Goal: Task Accomplishment & Management: Complete application form

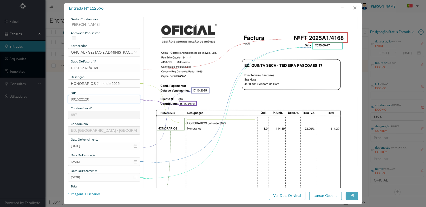
scroll to position [136, 0]
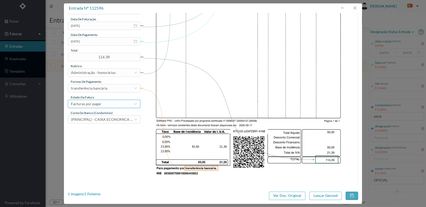
click at [115, 106] on div "Facturas por pagar" at bounding box center [102, 104] width 63 height 8
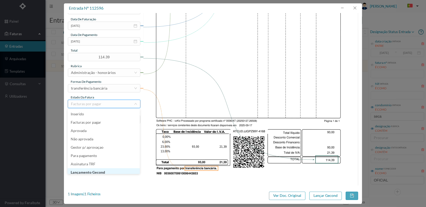
scroll to position [3, 0]
drag, startPoint x: 105, startPoint y: 170, endPoint x: 112, endPoint y: 170, distance: 7.5
click at [107, 169] on li "Lançamento Gecond" at bounding box center [104, 169] width 72 height 8
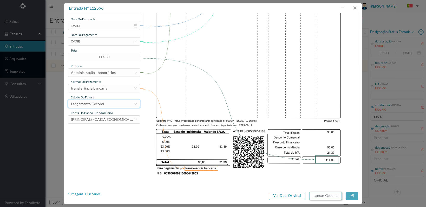
click at [328, 194] on button "Lançar Gecond" at bounding box center [325, 195] width 32 height 8
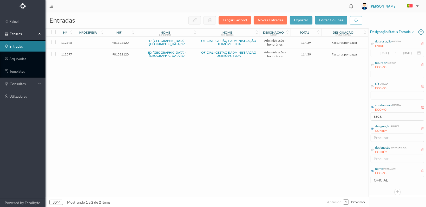
click at [123, 53] on span "901522120" at bounding box center [120, 54] width 28 height 4
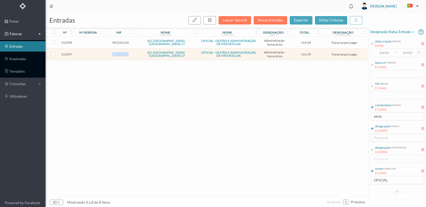
click at [123, 53] on span "901522120" at bounding box center [120, 54] width 28 height 4
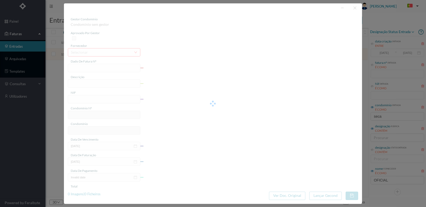
type input "FT 2025A1/4169"
type input "HONORARIOS Agosto de 2025"
type input "901522120"
type input "[DATE]"
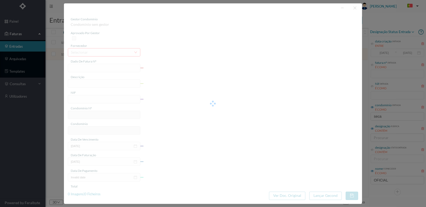
type input "[DATE]"
type input "114.39"
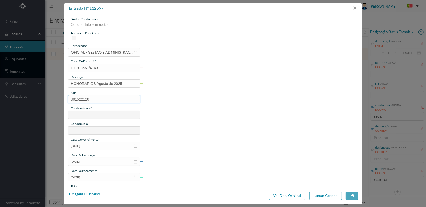
type input "687"
type input "ED. QUINTA SECA - TEIXEIRA PASCOAES 17"
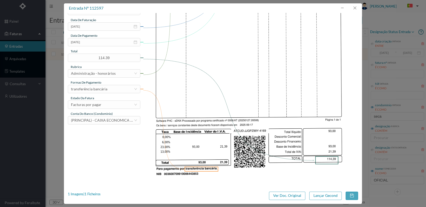
scroll to position [136, 0]
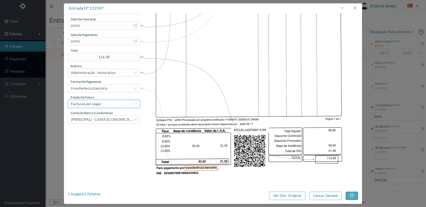
click at [125, 101] on div "Facturas por pagar" at bounding box center [102, 104] width 63 height 8
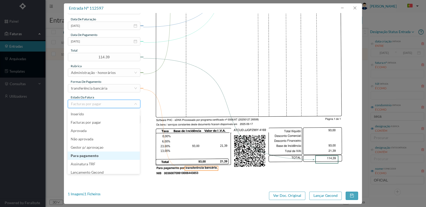
scroll to position [11, 0]
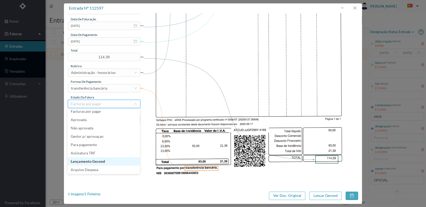
drag, startPoint x: 118, startPoint y: 159, endPoint x: 205, endPoint y: 161, distance: 86.3
click at [119, 159] on li "Lançamento Gecond" at bounding box center [104, 161] width 72 height 8
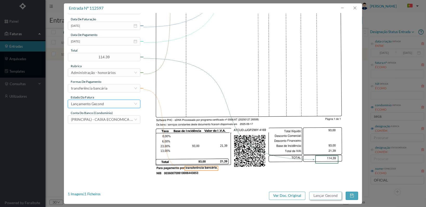
drag, startPoint x: 328, startPoint y: 196, endPoint x: 330, endPoint y: 194, distance: 2.8
click at [330, 194] on button "Lançar Gecond" at bounding box center [325, 195] width 32 height 8
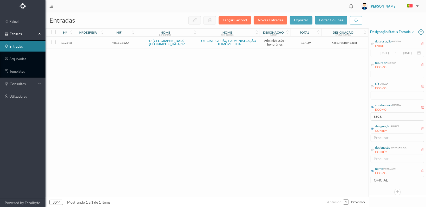
click at [119, 41] on span "901522120" at bounding box center [120, 43] width 28 height 4
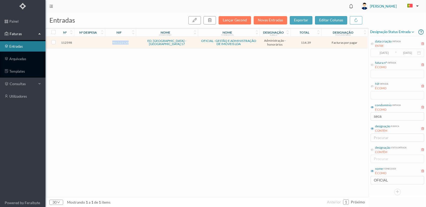
click at [119, 41] on span "901522120" at bounding box center [120, 43] width 28 height 4
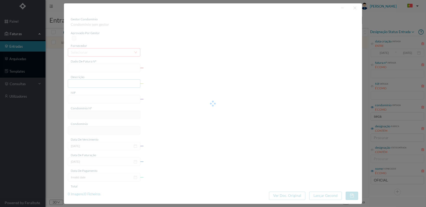
type input "FT 2025A1/4170"
type input "HONORARIOS Setembro de 2025"
type input "901522120"
type input "17-10-2025"
type input "[DATE]"
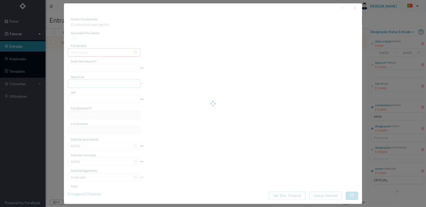
type input "[DATE]"
type input "114.39"
type input "687"
type input "ED. QUINTA SECA - TEIXEIRA PASCOAES 17"
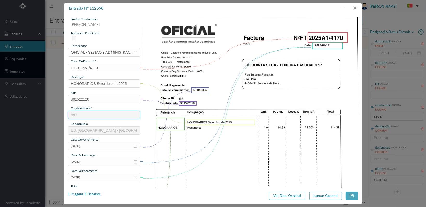
scroll to position [136, 0]
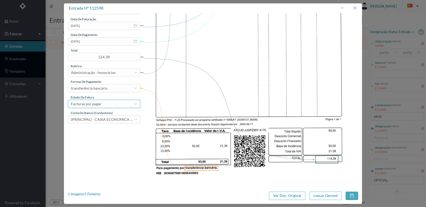
click at [127, 103] on div "Facturas por pagar" at bounding box center [102, 104] width 63 height 8
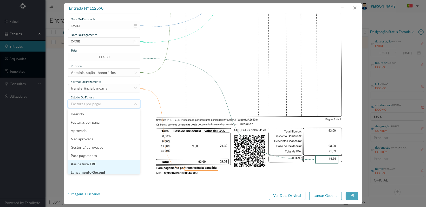
scroll to position [3, 0]
drag, startPoint x: 117, startPoint y: 170, endPoint x: 148, endPoint y: 170, distance: 30.7
click at [119, 170] on li "Lançamento Gecond" at bounding box center [104, 169] width 72 height 8
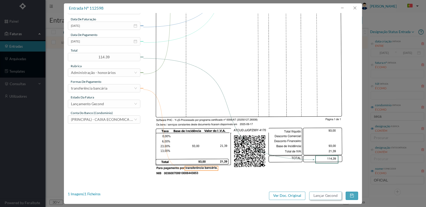
drag, startPoint x: 327, startPoint y: 195, endPoint x: 364, endPoint y: 165, distance: 47.4
click at [328, 194] on button "Lançar Gecond" at bounding box center [325, 195] width 32 height 8
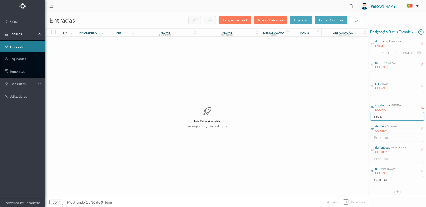
drag, startPoint x: 389, startPoint y: 114, endPoint x: 362, endPoint y: 115, distance: 26.3
click at [362, 115] on div "entradas Lançar Gecond Novas Entradas exportar editar colunas nº nº despesa nif…" at bounding box center [235, 109] width 381 height 194
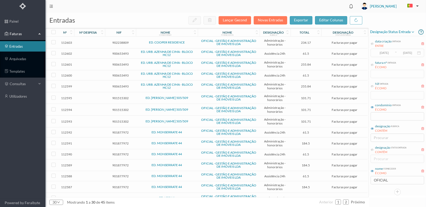
click at [122, 42] on span "902238809" at bounding box center [120, 43] width 28 height 4
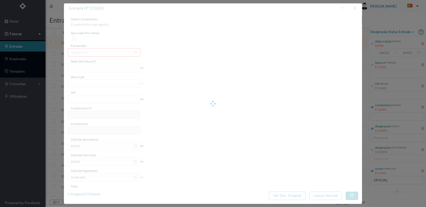
type input "FT 2025A1/4175"
type input "HONORARIOS Setembro de 2025"
type input "902238809"
type input "[DATE]"
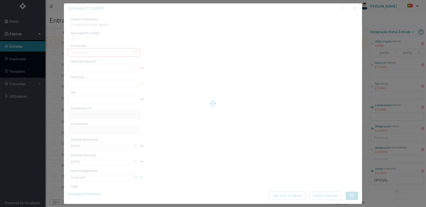
type input "[DATE]"
type input "234.17"
type input "731"
type input "ED. COOPER RESIDENCE"
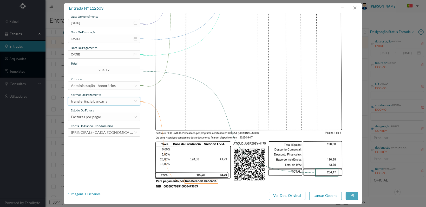
scroll to position [136, 0]
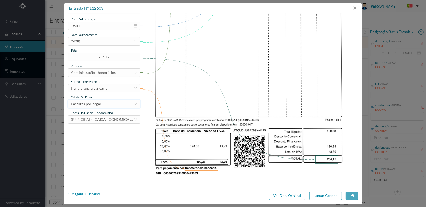
click at [123, 105] on div "Facturas por pagar" at bounding box center [102, 104] width 63 height 8
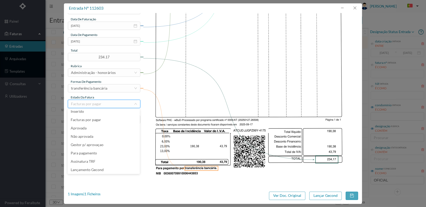
scroll to position [11, 0]
drag, startPoint x: 114, startPoint y: 159, endPoint x: 121, endPoint y: 159, distance: 7.0
click at [115, 159] on li "Lançamento Gecond" at bounding box center [104, 161] width 72 height 8
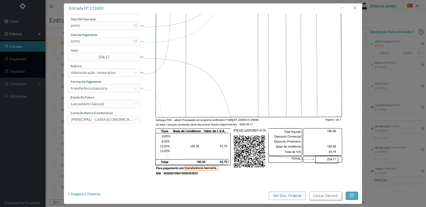
click at [328, 195] on button "Lançar Gecond" at bounding box center [325, 195] width 32 height 8
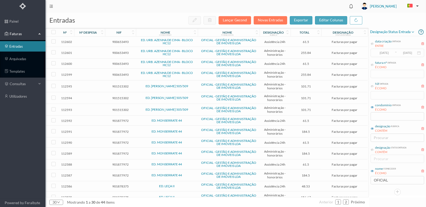
click at [123, 42] on span "900653493" at bounding box center [120, 42] width 28 height 4
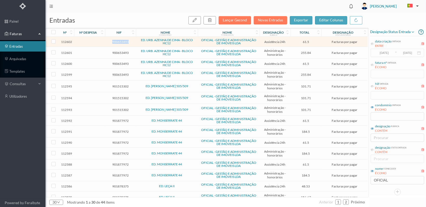
click at [123, 42] on span "900653493" at bounding box center [120, 42] width 28 height 4
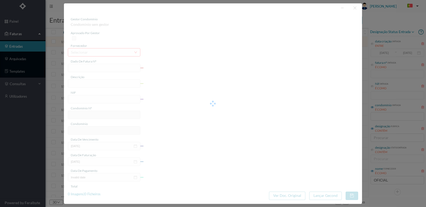
type input "FT 2025A1/4174"
type input "MANUTENÇÃO Setembro de 2025"
type input "900653493"
type input "17-10-2025"
type input "[DATE]"
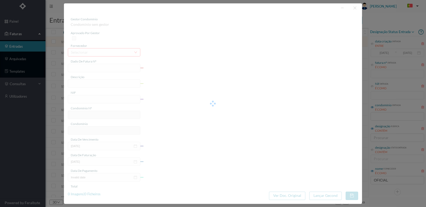
type input "[DATE]"
type input "61.50"
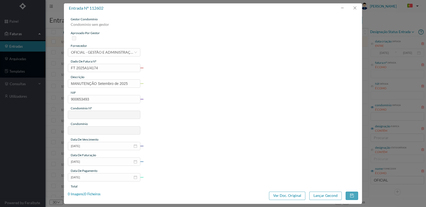
type input "719"
type input "ED. URB. AZENHA DE CIMA - BLOCO HC12"
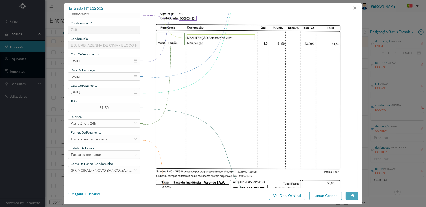
scroll to position [136, 0]
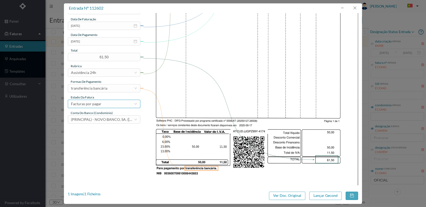
drag, startPoint x: 115, startPoint y: 103, endPoint x: 119, endPoint y: 104, distance: 3.3
click at [116, 103] on div "Facturas por pagar" at bounding box center [102, 104] width 63 height 8
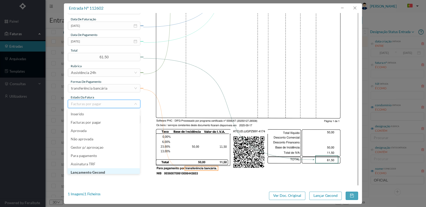
scroll to position [3, 0]
drag, startPoint x: 113, startPoint y: 170, endPoint x: 123, endPoint y: 169, distance: 9.4
click at [115, 170] on li "Lançamento Gecond" at bounding box center [104, 169] width 72 height 8
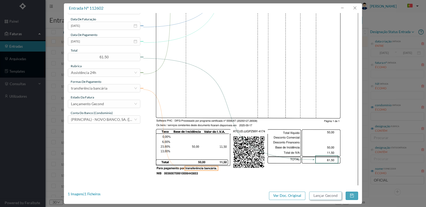
click at [327, 197] on button "Lançar Gecond" at bounding box center [325, 195] width 32 height 8
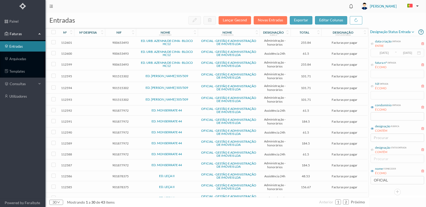
click at [117, 41] on span "900653493" at bounding box center [120, 43] width 28 height 4
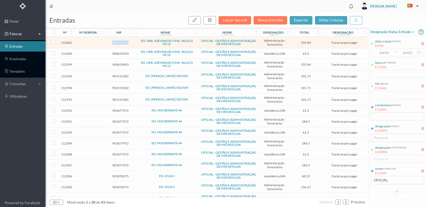
click at [117, 41] on span "900653493" at bounding box center [120, 43] width 28 height 4
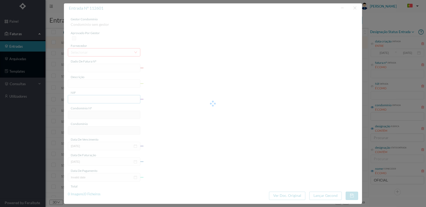
type input "FT 2025A1/4173"
type input "HONORARIOS Setembro de 2025"
type input "900653493"
type input "17-10-2025"
type input "[DATE]"
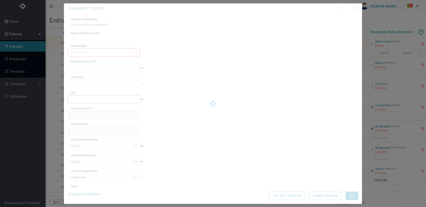
type input "[DATE]"
type input "255.84"
type input "719"
type input "ED. URB. AZENHA DE CIMA - BLOCO HC12"
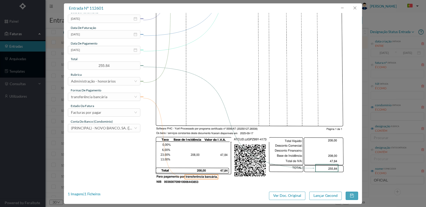
scroll to position [136, 0]
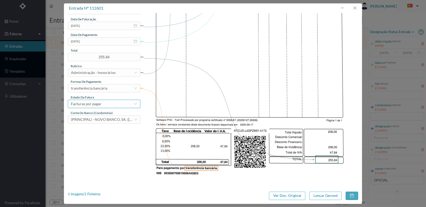
click at [124, 105] on div "Facturas por pagar" at bounding box center [102, 104] width 63 height 8
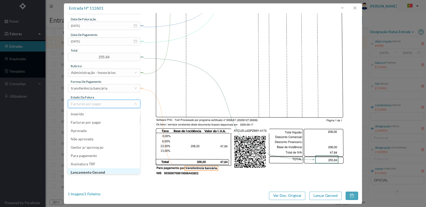
scroll to position [3, 0]
drag, startPoint x: 119, startPoint y: 170, endPoint x: 131, endPoint y: 170, distance: 12.0
click at [120, 170] on li "Lançamento Gecond" at bounding box center [104, 169] width 72 height 8
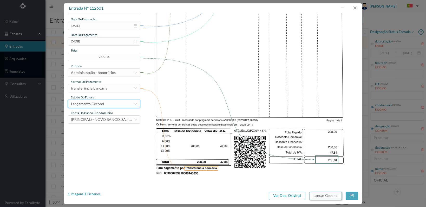
click at [323, 196] on button "Lançar Gecond" at bounding box center [325, 195] width 32 height 8
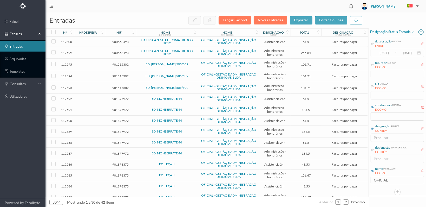
click at [121, 42] on span "900653493" at bounding box center [120, 42] width 28 height 4
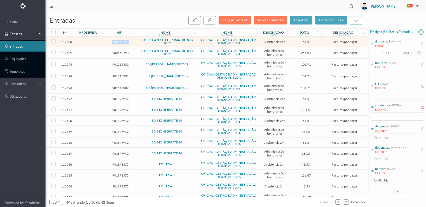
click at [121, 42] on span "900653493" at bounding box center [120, 42] width 28 height 4
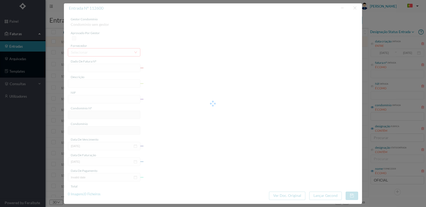
type input "FT 2025A1/4172"
type input "MANUTENÇÃO Agosto de 2025"
type input "900653493"
type input "17-10-2025"
type input "[DATE]"
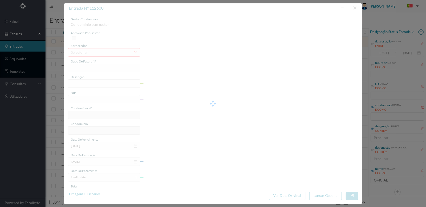
type input "[DATE]"
type input "61.50"
type input "719"
type input "ED. URB. AZENHA DE CIMA - BLOCO HC12"
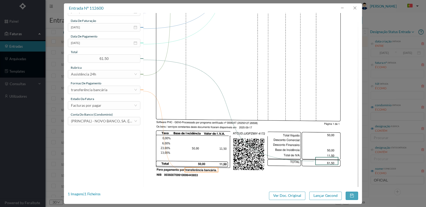
scroll to position [136, 0]
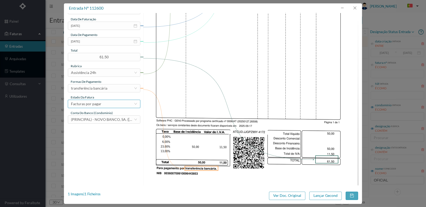
click at [130, 103] on div "Facturas por pagar" at bounding box center [102, 104] width 63 height 8
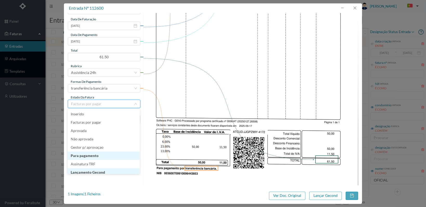
scroll to position [3, 0]
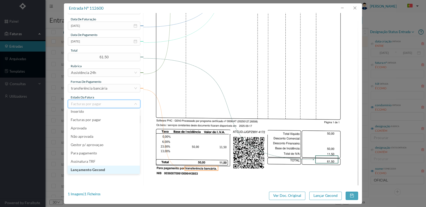
click at [115, 170] on li "Lançamento Gecond" at bounding box center [104, 169] width 72 height 8
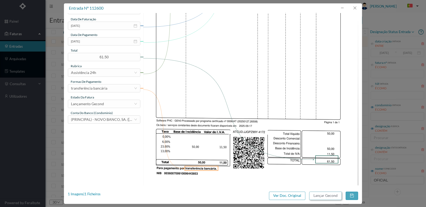
click at [323, 195] on button "Lançar Gecond" at bounding box center [325, 195] width 32 height 8
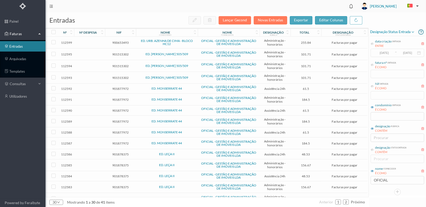
click at [122, 41] on span "900653493" at bounding box center [120, 43] width 28 height 4
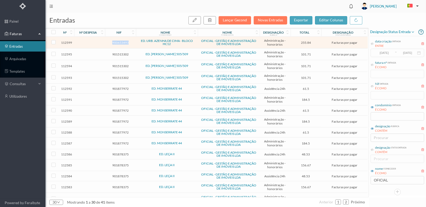
click at [122, 41] on span "900653493" at bounding box center [120, 43] width 28 height 4
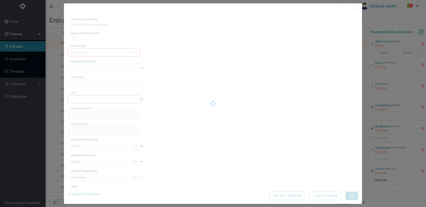
type input "FT 2025A1/4171"
type input "HONORARIOS Agosto de 2025"
type input "900653493"
type input "17-10-2025"
type input "[DATE]"
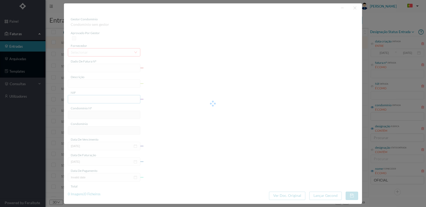
type input "[DATE]"
type input "255.84"
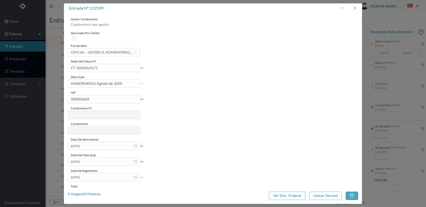
type input "719"
type input "ED. URB. AZENHA DE CIMA - BLOCO HC12"
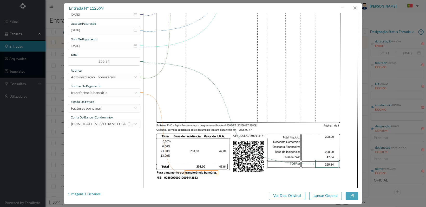
scroll to position [136, 0]
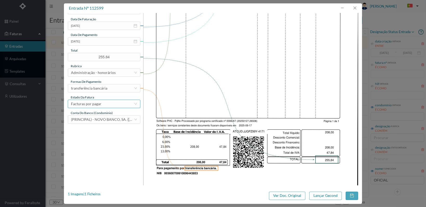
click at [114, 105] on div "Facturas por pagar" at bounding box center [102, 104] width 63 height 8
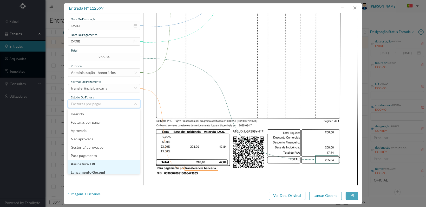
scroll to position [3, 0]
drag, startPoint x: 112, startPoint y: 169, endPoint x: 149, endPoint y: 170, distance: 36.4
click at [113, 169] on li "Lançamento Gecond" at bounding box center [104, 169] width 72 height 8
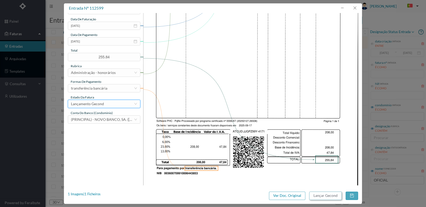
click at [326, 196] on button "Lançar Gecond" at bounding box center [325, 195] width 32 height 8
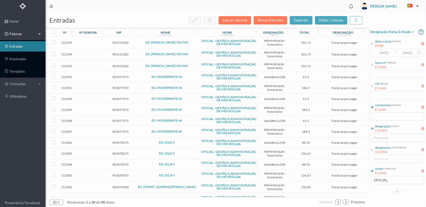
click at [120, 42] on span "901515302" at bounding box center [120, 43] width 28 height 4
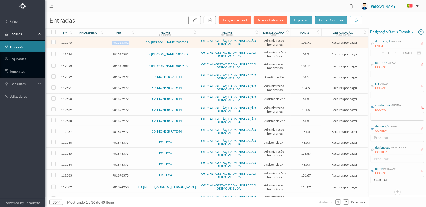
click at [120, 42] on span "901515302" at bounding box center [120, 43] width 28 height 4
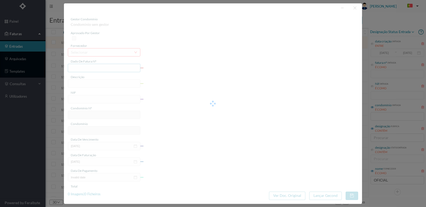
type input "FT 2025A1/4167"
type input "HONORARIOS Setembro de 2025"
type input "901515302"
type input "[DATE]"
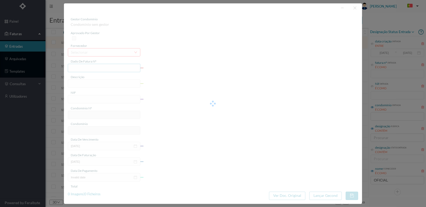
type input "[DATE]"
type input "101.71"
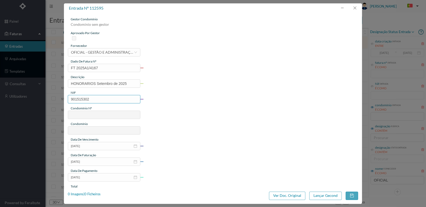
type input "681"
type input "ED. FERNÃO MAGALHÃES 505/509"
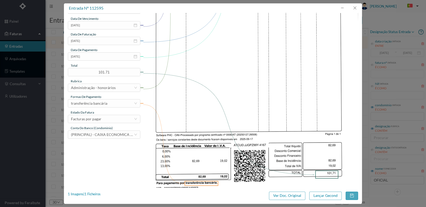
scroll to position [136, 0]
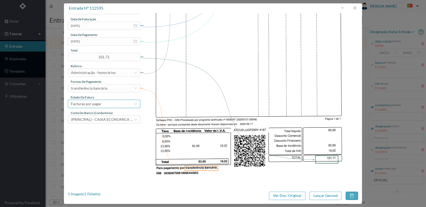
click at [126, 103] on div "Facturas por pagar" at bounding box center [102, 104] width 63 height 8
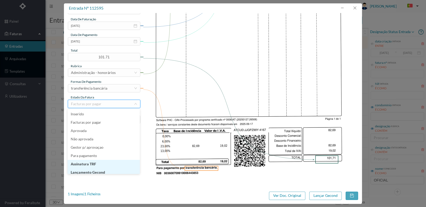
scroll to position [3, 0]
click at [121, 169] on li "Lançamento Gecond" at bounding box center [104, 169] width 72 height 8
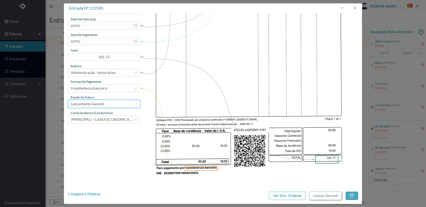
click at [325, 196] on button "Lançar Gecond" at bounding box center [325, 195] width 32 height 8
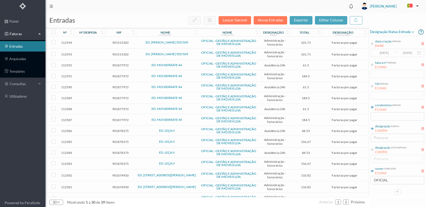
click at [116, 44] on span "901515302" at bounding box center [120, 43] width 28 height 4
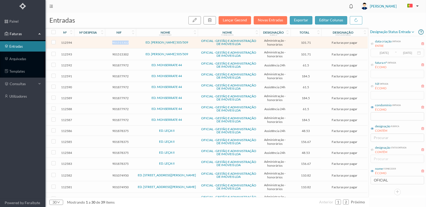
click at [116, 44] on span "901515302" at bounding box center [120, 43] width 28 height 4
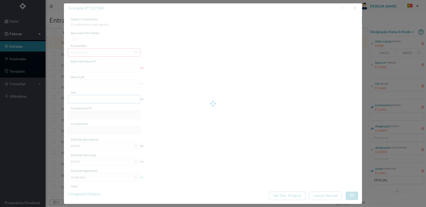
type input "FT 2025A1/4166"
type input "HONORARIOS Agosto de 2025"
type input "901515302"
type input "[DATE]"
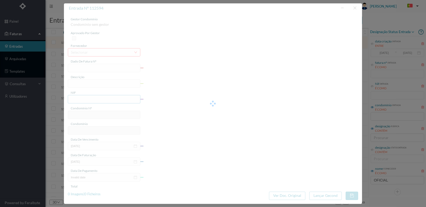
type input "[DATE]"
type input "101.71"
type input "681"
type input "ED. FERNÃO MAGALHÃES 505/509"
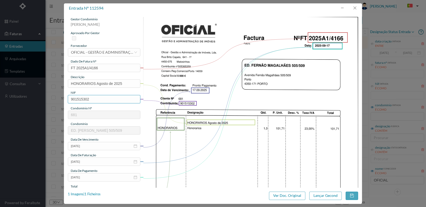
scroll to position [136, 0]
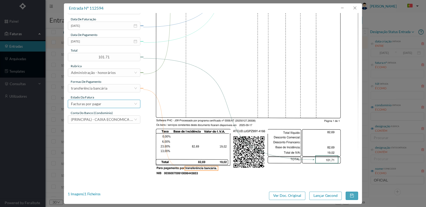
click at [119, 105] on div "Facturas por pagar" at bounding box center [102, 104] width 63 height 8
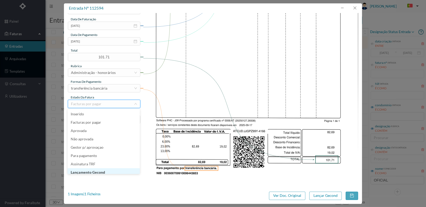
scroll to position [3, 0]
click at [119, 169] on li "Lançamento Gecond" at bounding box center [104, 169] width 72 height 8
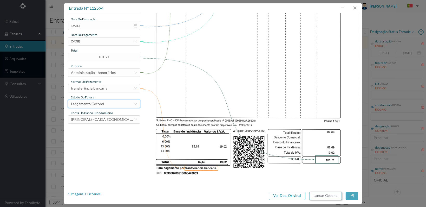
click at [323, 196] on button "Lançar Gecond" at bounding box center [325, 195] width 32 height 8
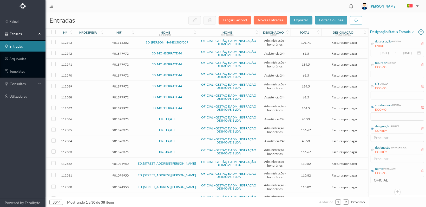
click at [119, 43] on span "901515302" at bounding box center [120, 43] width 28 height 4
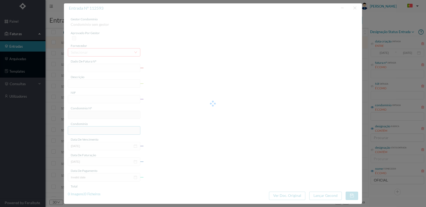
type input "FT 2025A1/4165"
type input "HONORARIOS Julho de 2025"
type input "901515302"
type input "[DATE]"
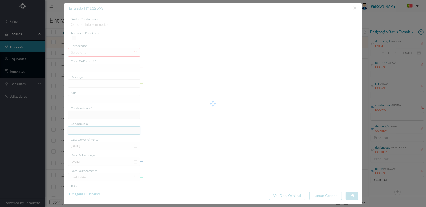
type input "[DATE]"
type input "101.71"
type input "681"
type input "ED. FERNÃO MAGALHÃES 505/509"
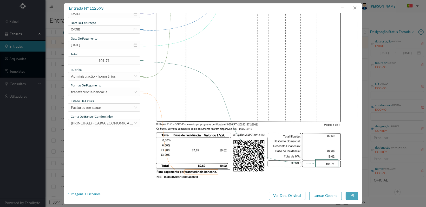
scroll to position [136, 0]
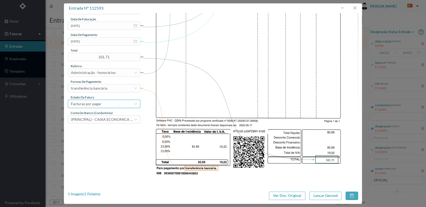
click at [130, 102] on div "Facturas por pagar" at bounding box center [102, 104] width 63 height 8
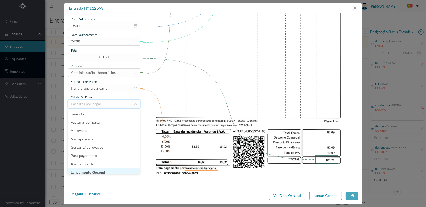
scroll to position [3, 0]
drag, startPoint x: 120, startPoint y: 170, endPoint x: 125, endPoint y: 169, distance: 5.5
click at [121, 170] on li "Lançamento Gecond" at bounding box center [104, 169] width 72 height 8
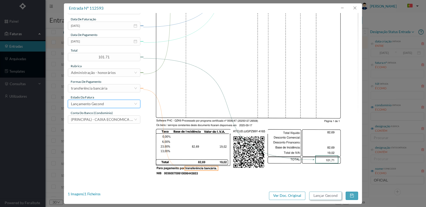
click at [331, 195] on button "Lançar Gecond" at bounding box center [325, 195] width 32 height 8
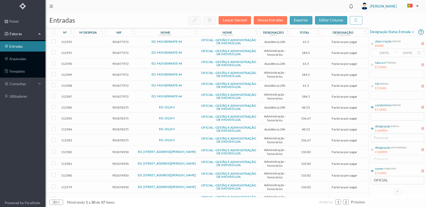
click at [120, 42] on span "901877972" at bounding box center [120, 42] width 28 height 4
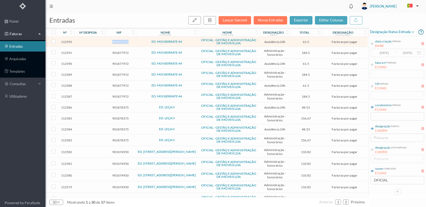
click at [120, 42] on span "901877972" at bounding box center [120, 42] width 28 height 4
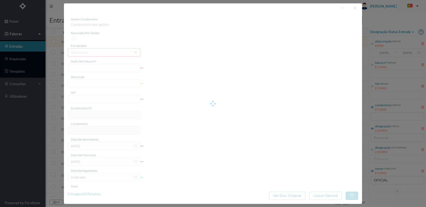
type input "FT 2025A1/4164"
type input "MANUTENÇÃO Setembro de 2025"
type input "901877972"
type input "[DATE]"
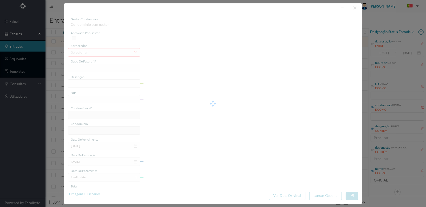
type input "[DATE]"
type input "61.50"
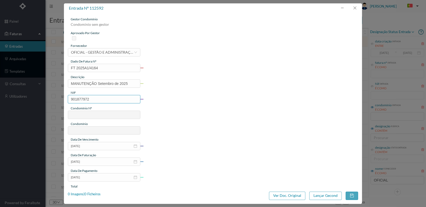
type input "672"
type input "ED. MONSERRATE 44"
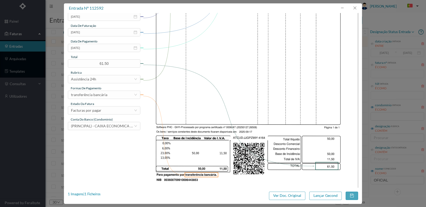
scroll to position [136, 0]
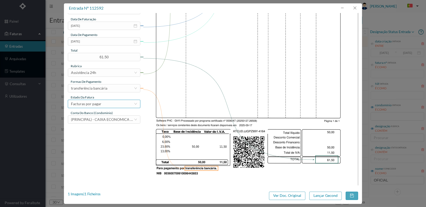
click at [129, 103] on div "Facturas por pagar" at bounding box center [102, 104] width 63 height 8
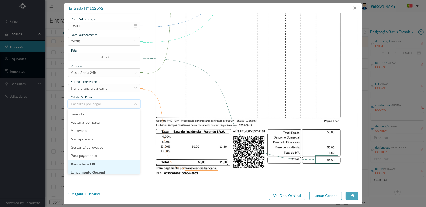
scroll to position [3, 0]
drag, startPoint x: 113, startPoint y: 170, endPoint x: 119, endPoint y: 169, distance: 5.5
click at [114, 169] on li "Lançamento Gecond" at bounding box center [104, 169] width 72 height 8
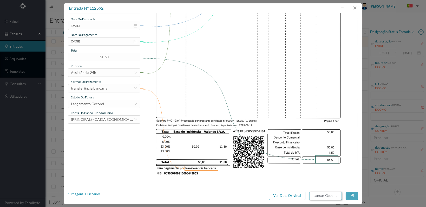
click at [320, 197] on button "Lançar Gecond" at bounding box center [325, 195] width 32 height 8
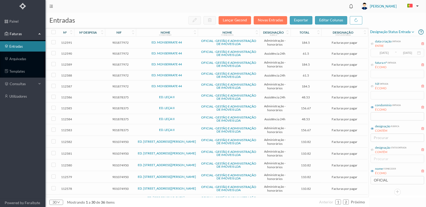
click at [121, 43] on span "901877972" at bounding box center [120, 43] width 28 height 4
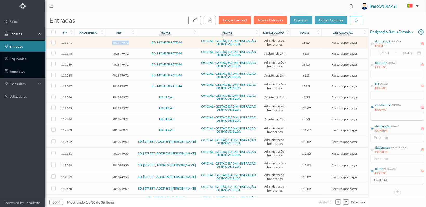
click at [121, 43] on span "901877972" at bounding box center [120, 43] width 28 height 4
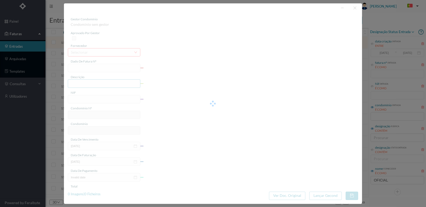
type input "FT 2025A1/4163"
type input "HONORARIOS Setembro de 2025"
type input "901877972"
type input "[DATE]"
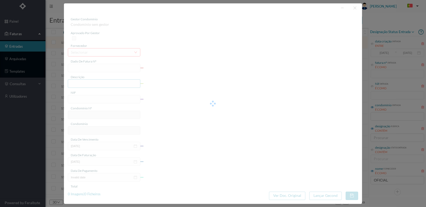
type input "[DATE]"
type input "184.50"
type input "672"
type input "ED. MONSERRATE 44"
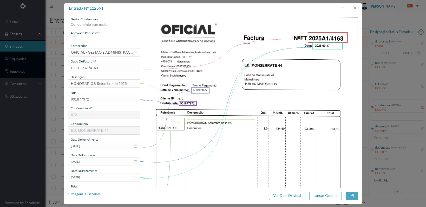
scroll to position [136, 0]
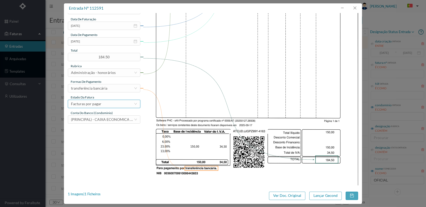
click at [123, 104] on div "Facturas por pagar" at bounding box center [102, 104] width 63 height 8
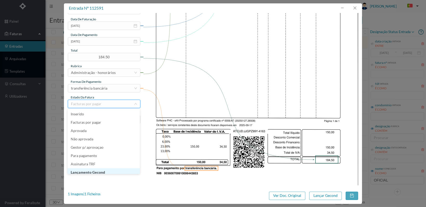
scroll to position [3, 0]
drag, startPoint x: 110, startPoint y: 169, endPoint x: 141, endPoint y: 170, distance: 31.0
click at [110, 169] on li "Lançamento Gecond" at bounding box center [104, 169] width 72 height 8
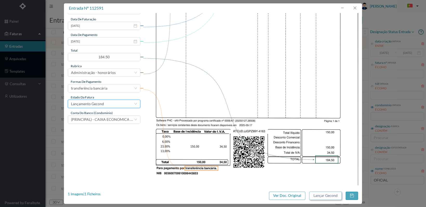
click at [320, 195] on button "Lançar Gecond" at bounding box center [325, 195] width 32 height 8
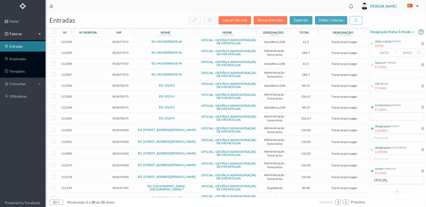
click at [119, 41] on span "901877972" at bounding box center [120, 42] width 28 height 4
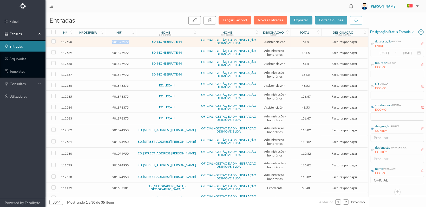
click at [119, 41] on span "901877972" at bounding box center [120, 42] width 28 height 4
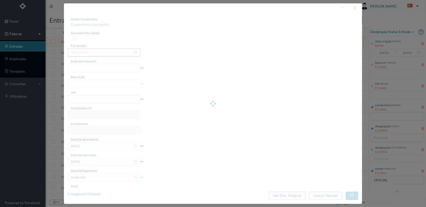
type input "FT 2025A1/4162"
type input "MANUTENÇÃO Agosto de 2025"
type input "901877972"
type input "[DATE]"
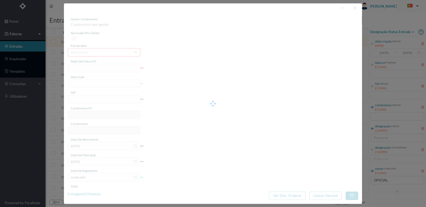
type input "[DATE]"
type input "61.50"
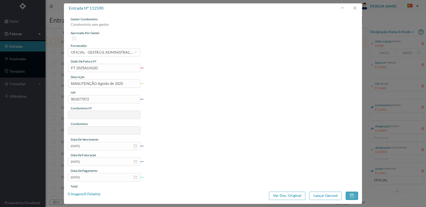
type input "672"
type input "ED. MONSERRATE 44"
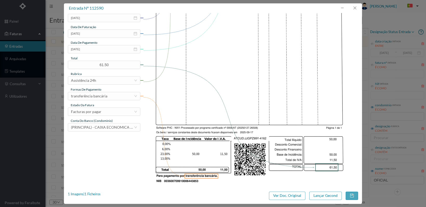
scroll to position [130, 0]
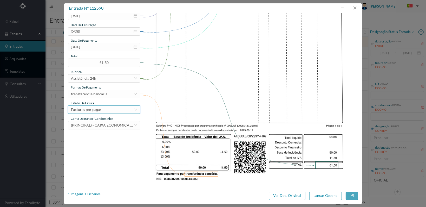
click at [127, 109] on div "Facturas por pagar" at bounding box center [102, 110] width 63 height 8
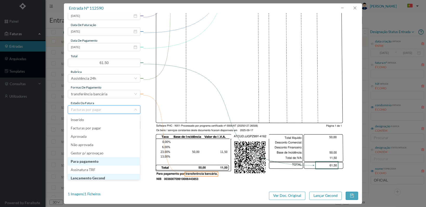
scroll to position [3, 0]
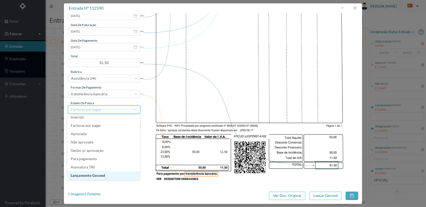
drag, startPoint x: 117, startPoint y: 173, endPoint x: 126, endPoint y: 176, distance: 9.3
click at [118, 173] on li "Lançamento Gecond" at bounding box center [104, 175] width 72 height 8
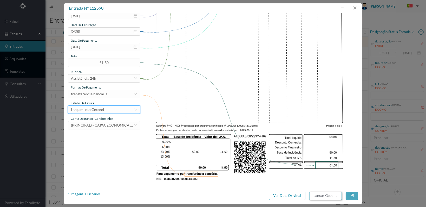
click at [318, 195] on button "Lançar Gecond" at bounding box center [325, 195] width 32 height 8
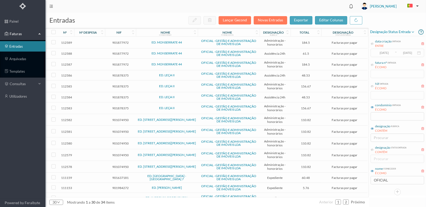
click at [121, 42] on span "901877972" at bounding box center [120, 43] width 28 height 4
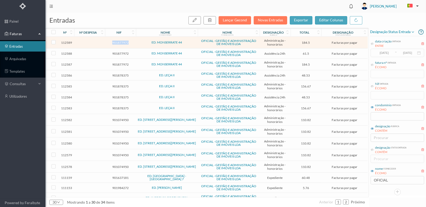
click at [121, 42] on span "901877972" at bounding box center [120, 43] width 28 height 4
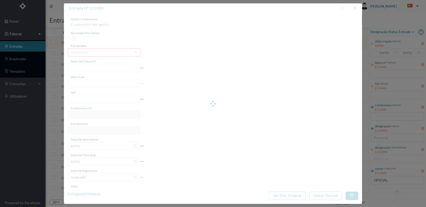
type input "FT 2025A1/4161"
type input "HONORARIOS Agosto de 2025"
type input "901877972"
type input "[DATE]"
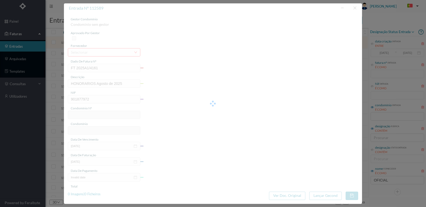
type input "[DATE]"
type input "184.50"
type input "672"
type input "ED. MONSERRATE 44"
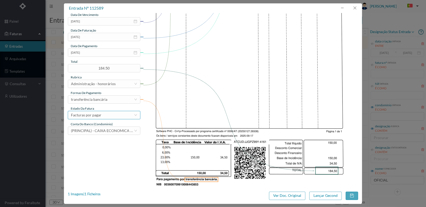
scroll to position [130, 0]
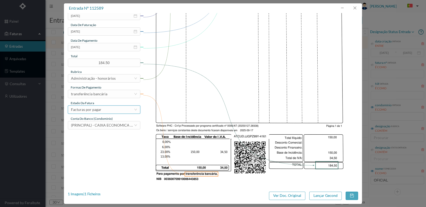
click at [127, 110] on div "Facturas por pagar" at bounding box center [102, 110] width 63 height 8
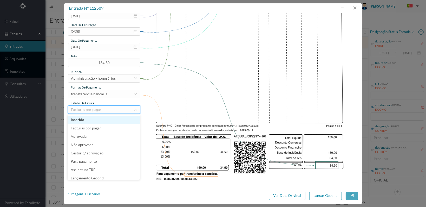
scroll to position [3, 0]
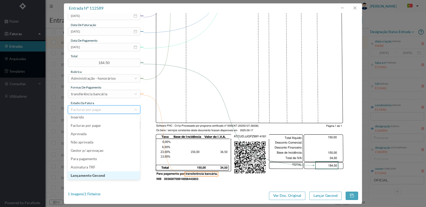
click at [121, 175] on li "Lançamento Gecond" at bounding box center [104, 175] width 72 height 8
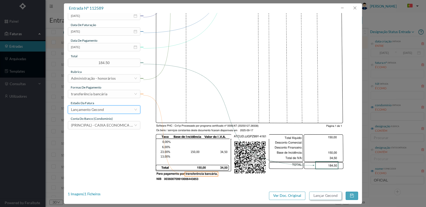
click at [321, 197] on button "Lançar Gecond" at bounding box center [325, 195] width 32 height 8
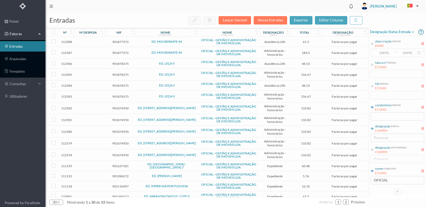
click at [122, 41] on span "901877972" at bounding box center [120, 42] width 28 height 4
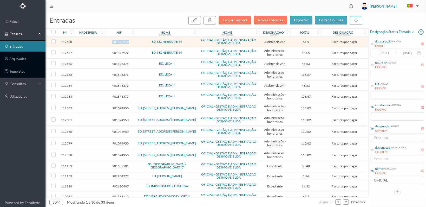
click at [122, 41] on span "901877972" at bounding box center [120, 42] width 28 height 4
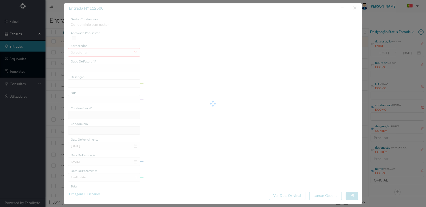
type input "FT 2025A1/4160"
type input "MANUTENÇÃO Julho de 2025"
type input "901877972"
type input "[DATE]"
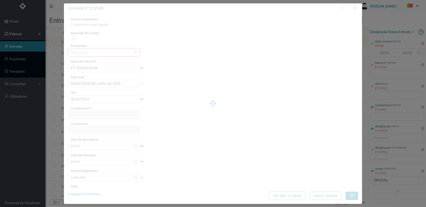
type input "[DATE]"
type input "61.50"
type input "672"
type input "ED. MONSERRATE 44"
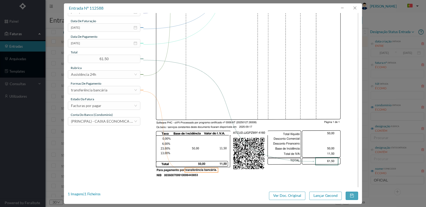
scroll to position [136, 0]
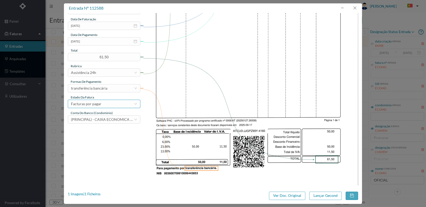
click at [109, 103] on div "Facturas por pagar" at bounding box center [102, 104] width 63 height 8
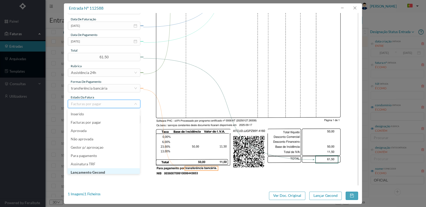
scroll to position [3, 0]
drag, startPoint x: 103, startPoint y: 170, endPoint x: 107, endPoint y: 169, distance: 4.2
click at [103, 170] on li "Lançamento Gecond" at bounding box center [104, 169] width 72 height 8
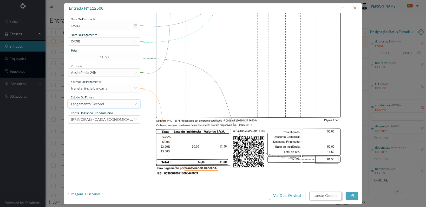
click at [319, 197] on button "Lançar Gecond" at bounding box center [325, 195] width 32 height 8
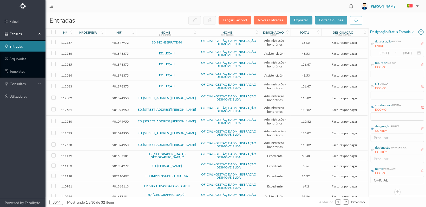
click at [118, 43] on span "901877972" at bounding box center [120, 43] width 28 height 4
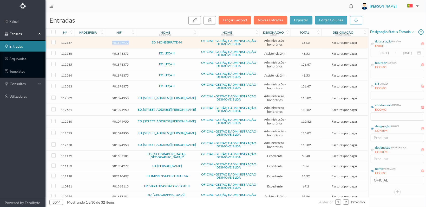
click at [118, 43] on span "901877972" at bounding box center [120, 43] width 28 height 4
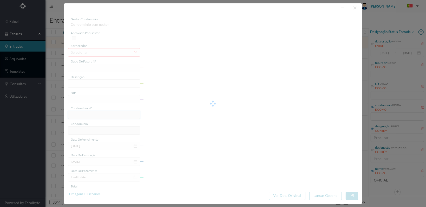
type input "FT 2025A1/4159"
type input "HONORARIOS Julho de 2025"
type input "901877972"
type input "[DATE]"
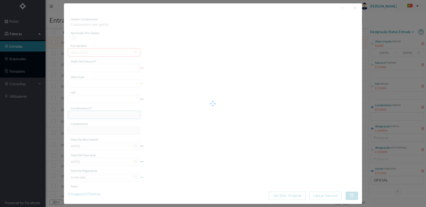
type input "[DATE]"
type input "184.50"
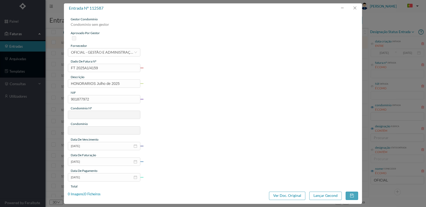
type input "672"
type input "ED. MONSERRATE 44"
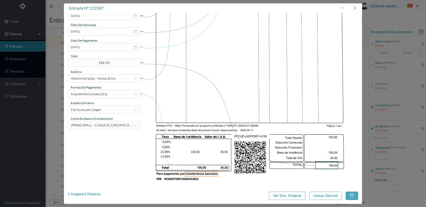
scroll to position [136, 0]
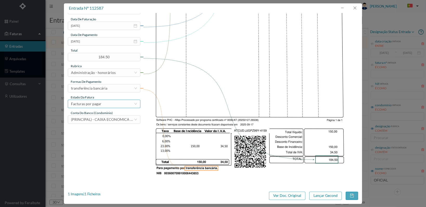
click at [127, 102] on div "Facturas por pagar" at bounding box center [102, 104] width 63 height 8
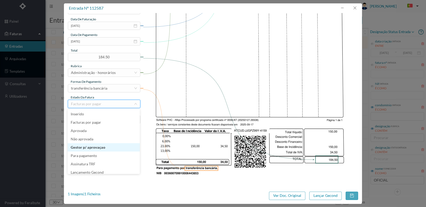
scroll to position [11, 0]
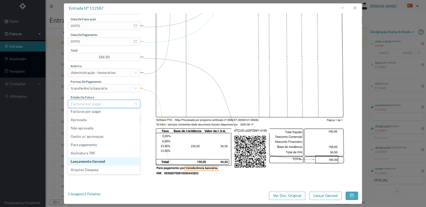
drag, startPoint x: 117, startPoint y: 160, endPoint x: 124, endPoint y: 160, distance: 7.0
click at [120, 160] on li "Lançamento Gecond" at bounding box center [104, 161] width 72 height 8
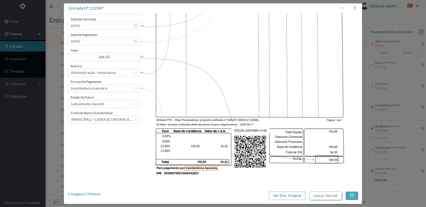
click at [329, 196] on button "Lançar Gecond" at bounding box center [325, 195] width 32 height 8
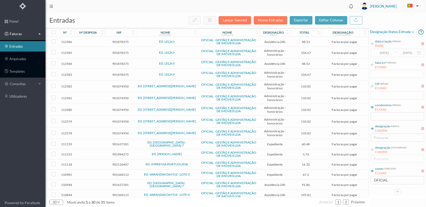
click at [120, 73] on span "901878375" at bounding box center [120, 75] width 28 height 4
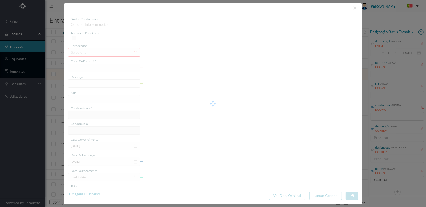
type input "FT 2025A1/4155"
type input "HONORARIOS Agosto de 2025"
type input "901878375"
type input "[DATE]"
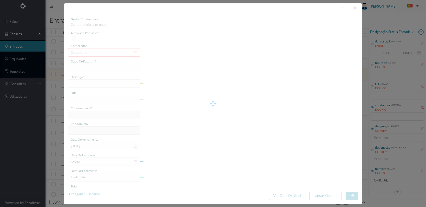
type input "[DATE]"
type input "156.67"
type input "644"
type input "ED. LEÇA II"
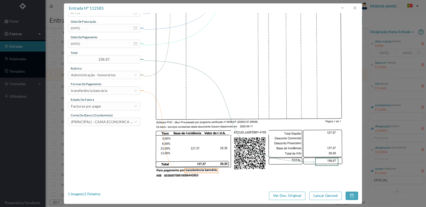
scroll to position [136, 0]
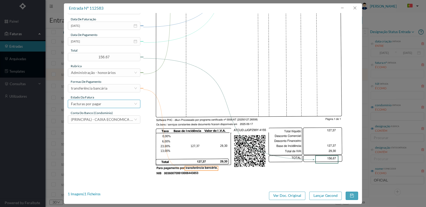
click at [128, 105] on div "Facturas por pagar" at bounding box center [102, 104] width 63 height 8
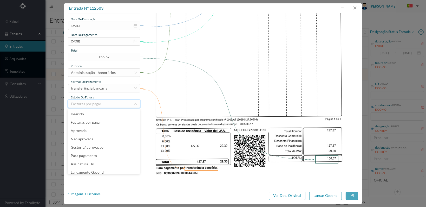
scroll to position [3, 0]
click at [111, 168] on li "Lançamento Gecond" at bounding box center [104, 169] width 72 height 8
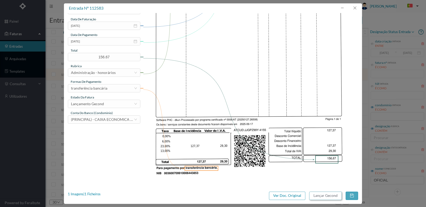
click at [320, 195] on button "Lançar Gecond" at bounding box center [325, 195] width 32 height 8
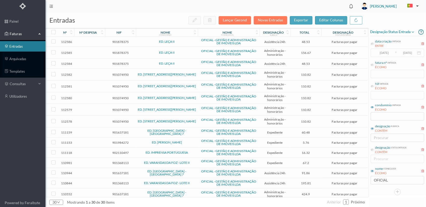
click at [122, 40] on span "901878375" at bounding box center [120, 42] width 28 height 4
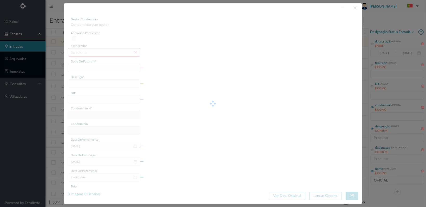
type input "FT 2025A1/4158"
type input "MANUTENÇÃO Setembro de 2025"
type input "901878375"
type input "[DATE]"
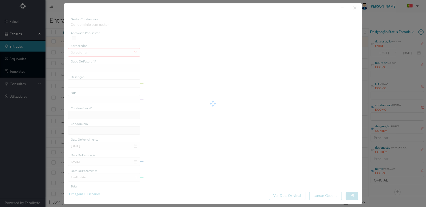
type input "[DATE]"
type input "48.53"
type input "644"
type input "ED. LEÇA II"
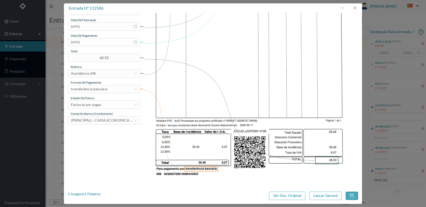
scroll to position [136, 0]
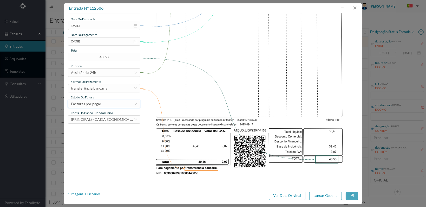
click at [120, 103] on div "Facturas por pagar" at bounding box center [102, 104] width 63 height 8
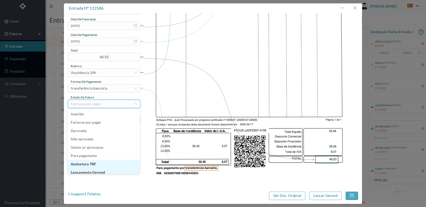
scroll to position [3, 0]
drag, startPoint x: 107, startPoint y: 169, endPoint x: 132, endPoint y: 169, distance: 25.2
click at [107, 169] on li "Lançamento Gecond" at bounding box center [104, 169] width 72 height 8
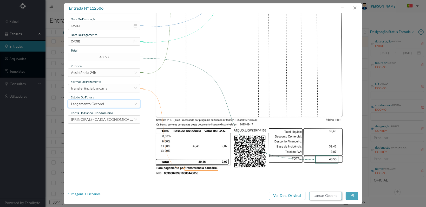
click at [323, 196] on button "Lançar Gecond" at bounding box center [325, 195] width 32 height 8
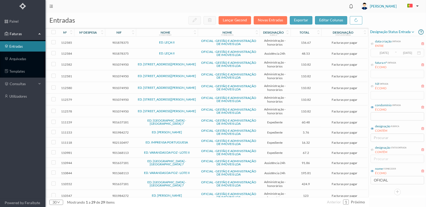
click at [119, 52] on span "901878375" at bounding box center [120, 53] width 28 height 4
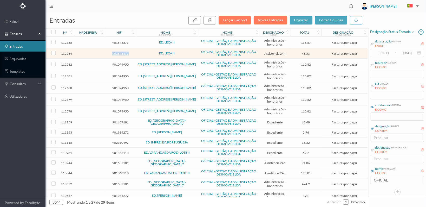
click at [119, 52] on span "901878375" at bounding box center [120, 53] width 28 height 4
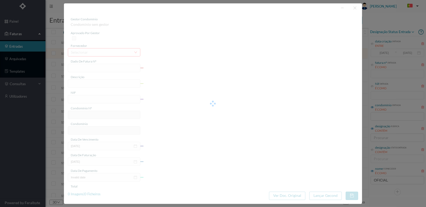
type input "FT 2025A1/4156"
type input "MANUTENÇÃO Agosto de 2025"
type input "901878375"
type input "[DATE]"
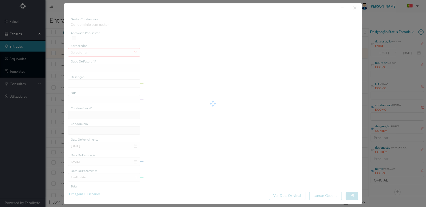
type input "[DATE]"
type input "48.53"
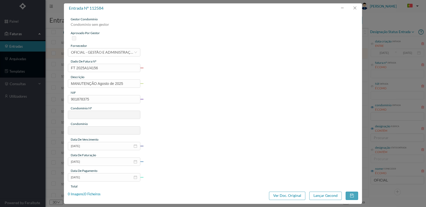
type input "644"
type input "ED. LEÇA II"
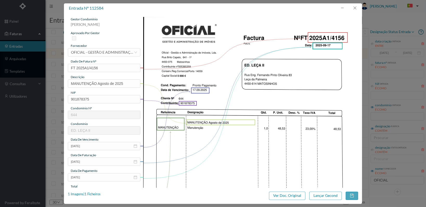
scroll to position [136, 0]
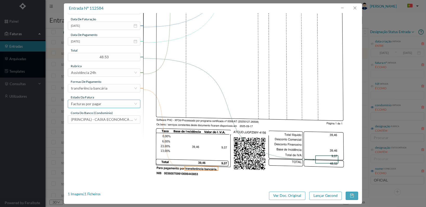
click at [123, 103] on div "Facturas por pagar" at bounding box center [102, 104] width 63 height 8
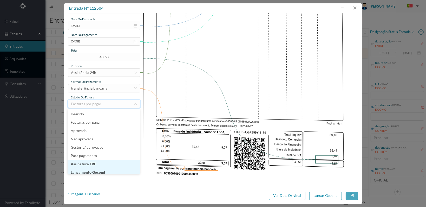
scroll to position [3, 0]
drag, startPoint x: 105, startPoint y: 169, endPoint x: 123, endPoint y: 168, distance: 17.7
click at [107, 168] on li "Lançamento Gecond" at bounding box center [104, 169] width 72 height 8
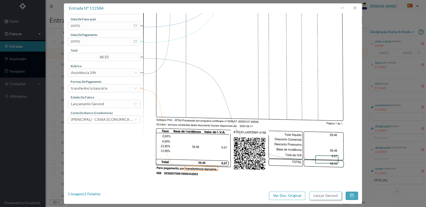
drag, startPoint x: 323, startPoint y: 198, endPoint x: 373, endPoint y: 180, distance: 53.0
click at [325, 198] on button "Lançar Gecond" at bounding box center [325, 195] width 32 height 8
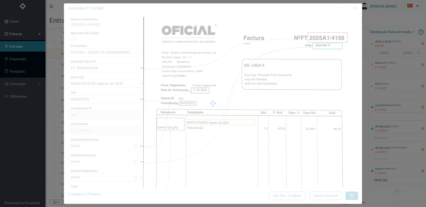
scroll to position [136, 0]
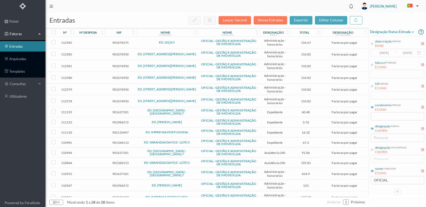
click at [119, 41] on span "901878375" at bounding box center [120, 43] width 28 height 4
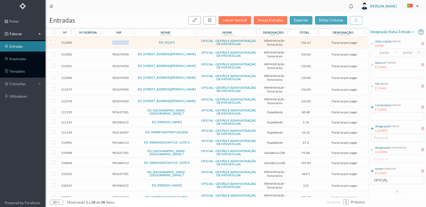
click at [119, 41] on span "901878375" at bounding box center [120, 43] width 28 height 4
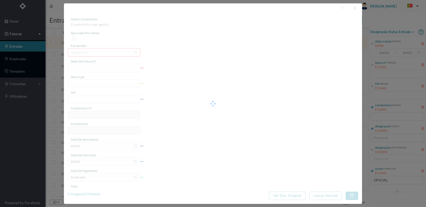
type input "FT 2025A1/4157"
type input "HONORARIOS Setembro de 2025"
type input "901878375"
type input "[DATE]"
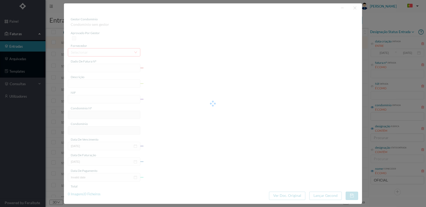
type input "[DATE]"
type input "156.67"
type input "644"
type input "ED. LEÇA II"
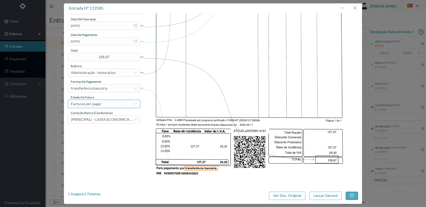
drag, startPoint x: 132, startPoint y: 105, endPoint x: 124, endPoint y: 104, distance: 8.5
click at [132, 105] on div "Facturas por pagar" at bounding box center [102, 104] width 63 height 8
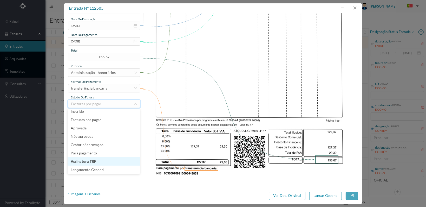
scroll to position [11, 0]
click at [118, 159] on li "Lançamento Gecond" at bounding box center [104, 161] width 72 height 8
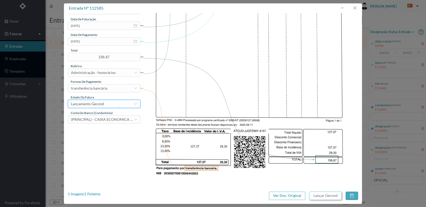
click at [322, 196] on button "Lançar Gecond" at bounding box center [325, 195] width 32 height 8
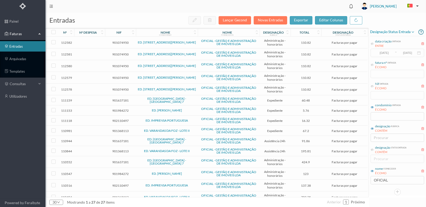
click at [119, 41] on span "901074950" at bounding box center [120, 43] width 28 height 4
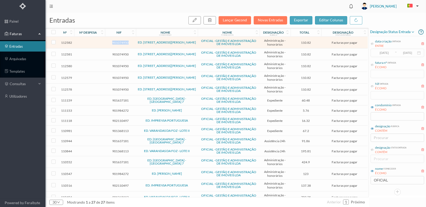
click at [119, 41] on span "901074950" at bounding box center [120, 43] width 28 height 4
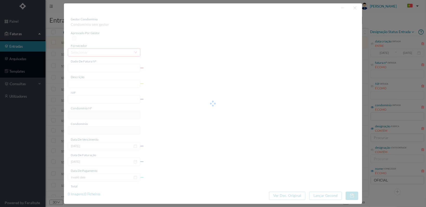
type input "FT 2025A1/4154"
type input "HONORARIOS Setembro de 2025"
type input "901074950"
type input "[DATE]"
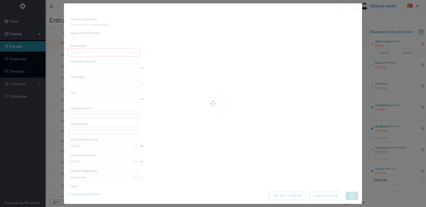
type input "[DATE]"
type input "110.82"
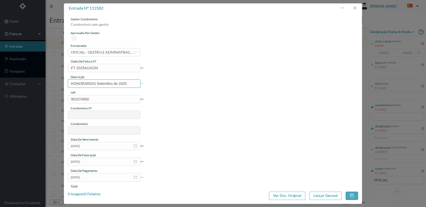
type input "575"
type input "ED. [STREET_ADDRESS][PERSON_NAME]"
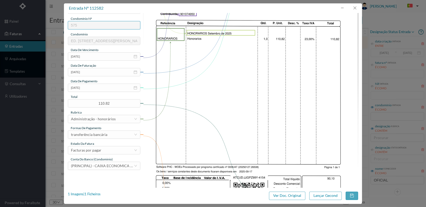
scroll to position [136, 0]
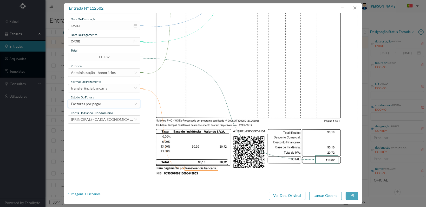
click at [123, 105] on div "Facturas por pagar" at bounding box center [102, 104] width 63 height 8
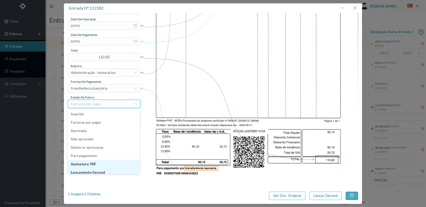
scroll to position [3, 0]
click at [116, 170] on li "Lançamento Gecond" at bounding box center [104, 169] width 72 height 8
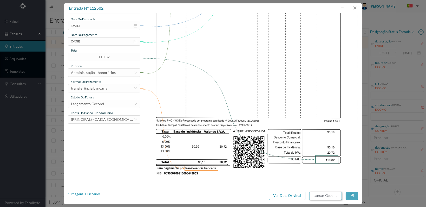
click at [326, 196] on button "Lançar Gecond" at bounding box center [325, 195] width 32 height 8
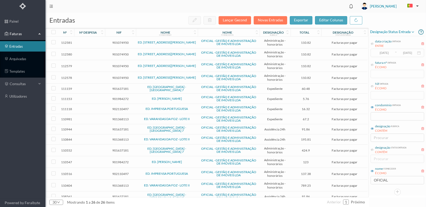
click at [120, 42] on span "901074950" at bounding box center [120, 43] width 28 height 4
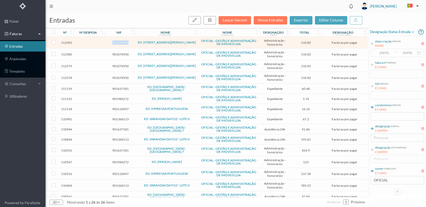
click at [120, 42] on span "901074950" at bounding box center [120, 43] width 28 height 4
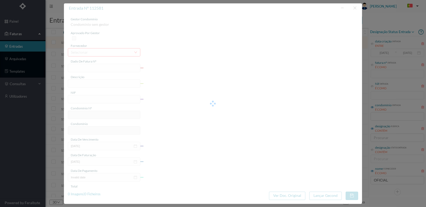
type input "FT 2025A1/4153"
type input "HONORARIOS Agosto de 2025"
type input "901074950"
type input "[DATE]"
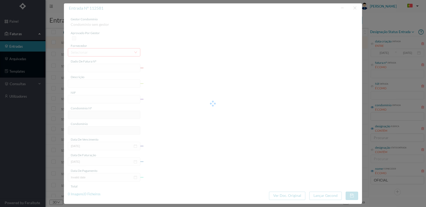
type input "[DATE]"
type input "110.82"
type input "575"
type input "ED. [STREET_ADDRESS][PERSON_NAME]"
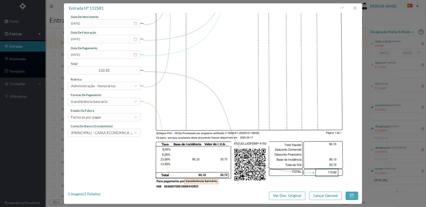
scroll to position [136, 0]
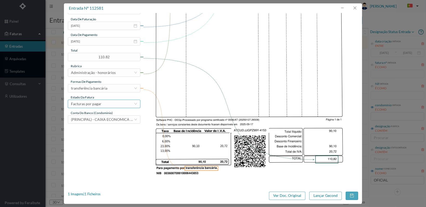
click at [134, 103] on icon "icon: down" at bounding box center [135, 103] width 3 height 3
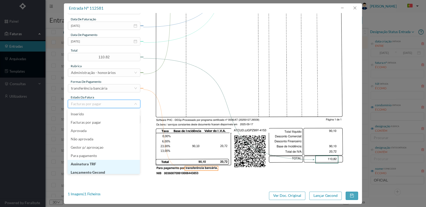
scroll to position [3, 0]
drag, startPoint x: 103, startPoint y: 169, endPoint x: 140, endPoint y: 168, distance: 37.4
click at [104, 168] on li "Lançamento Gecond" at bounding box center [104, 169] width 72 height 8
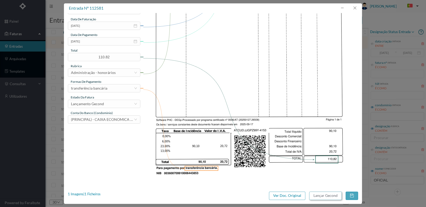
click at [317, 194] on button "Lançar Gecond" at bounding box center [325, 195] width 32 height 8
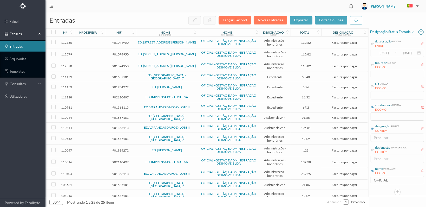
click at [121, 63] on td "901074950" at bounding box center [120, 66] width 31 height 12
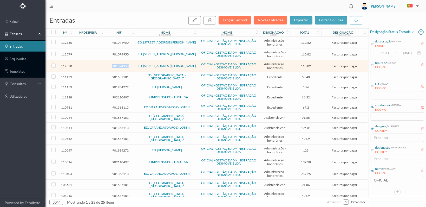
click at [121, 63] on td "901074950" at bounding box center [120, 66] width 31 height 12
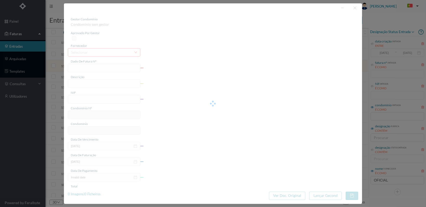
type input "FT 2025A1/4150"
type input "HONORARIOS Maio de 2025"
type input "901074950"
type input "[DATE]"
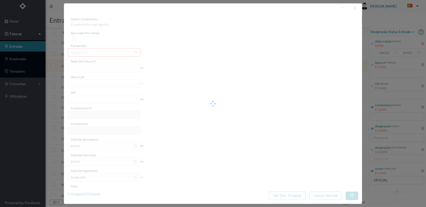
type input "[DATE]"
type input "110.82"
type input "575"
type input "ED. [STREET_ADDRESS][PERSON_NAME]"
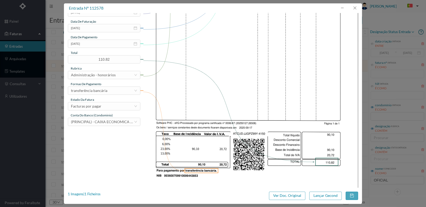
scroll to position [136, 0]
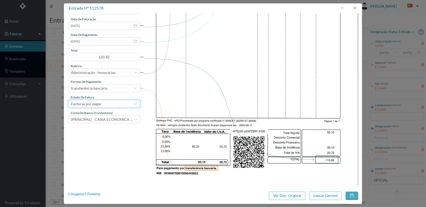
click at [123, 101] on div "Facturas por pagar" at bounding box center [102, 104] width 63 height 8
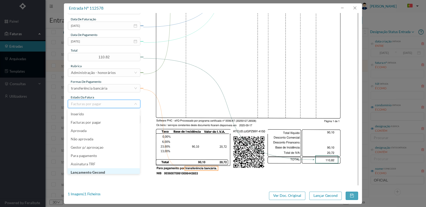
scroll to position [3, 0]
drag, startPoint x: 110, startPoint y: 170, endPoint x: 114, endPoint y: 170, distance: 3.6
click at [112, 170] on li "Lançamento Gecond" at bounding box center [104, 169] width 72 height 8
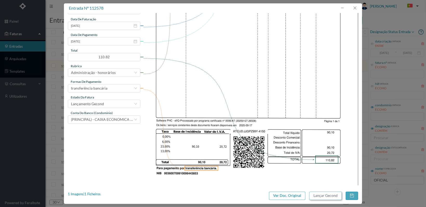
click at [321, 194] on button "Lançar Gecond" at bounding box center [325, 195] width 32 height 8
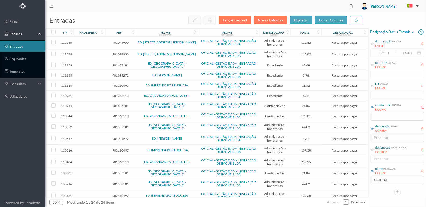
click at [117, 52] on span "901074950" at bounding box center [120, 54] width 28 height 4
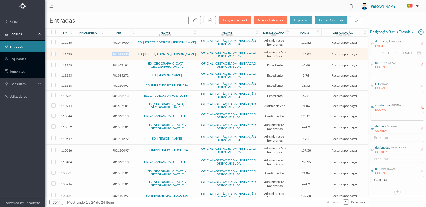
click at [117, 52] on span "901074950" at bounding box center [120, 54] width 28 height 4
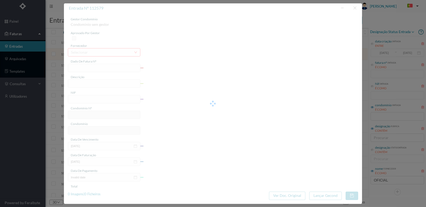
type input "FT 2025A1/4151"
type input "HONORARIOS Junho de 2025"
type input "901074950"
type input "[DATE]"
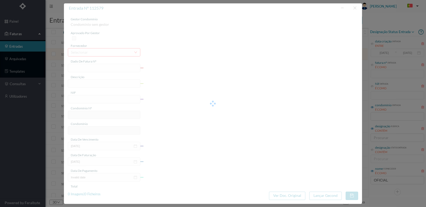
type input "[DATE]"
type input "110.82"
type input "575"
type input "ED. [STREET_ADDRESS][PERSON_NAME]"
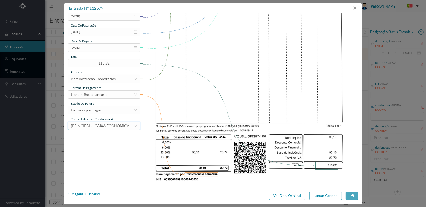
scroll to position [136, 0]
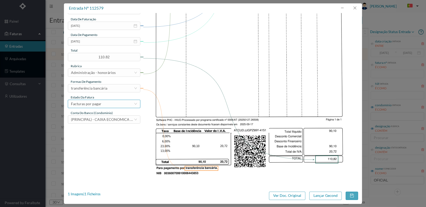
click at [126, 104] on div "Facturas por pagar" at bounding box center [102, 104] width 63 height 8
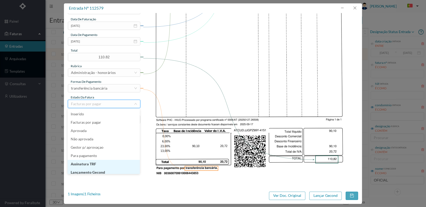
scroll to position [3, 0]
click at [112, 169] on li "Lançamento Gecond" at bounding box center [104, 169] width 72 height 8
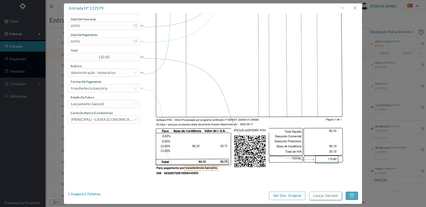
click at [324, 196] on button "Lançar Gecond" at bounding box center [325, 195] width 32 height 8
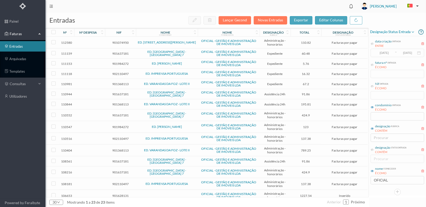
click at [121, 41] on span "901074950" at bounding box center [120, 43] width 28 height 4
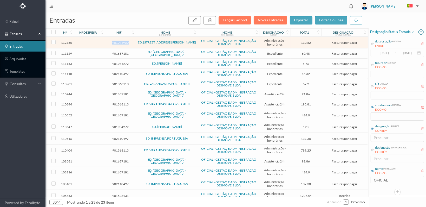
click at [121, 41] on span "901074950" at bounding box center [120, 43] width 28 height 4
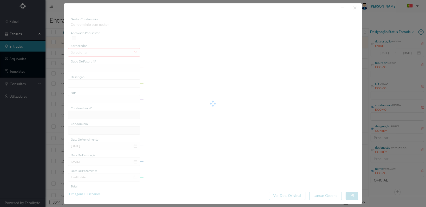
type input "FT 2025A1/4152"
type input "HONORARIOS Julho de 2025"
type input "901074950"
type input "[DATE]"
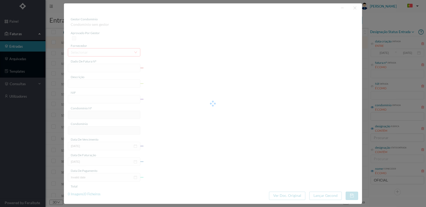
type input "[DATE]"
type input "110.82"
type input "575"
type input "ED. [STREET_ADDRESS][PERSON_NAME]"
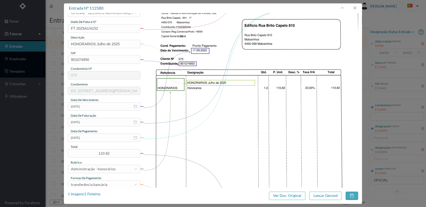
scroll to position [136, 0]
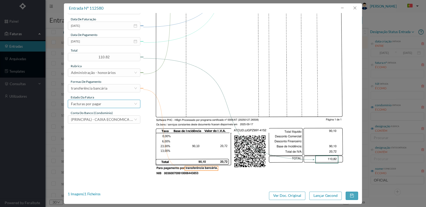
click at [123, 106] on div "Facturas por pagar" at bounding box center [102, 104] width 63 height 8
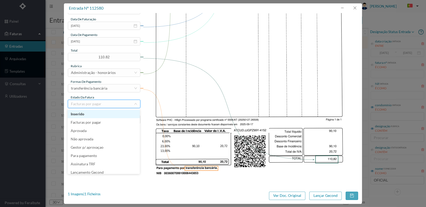
scroll to position [3, 0]
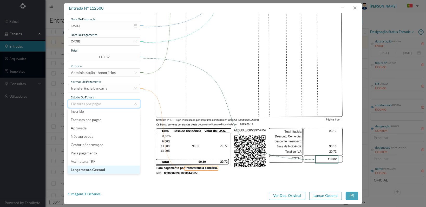
click at [105, 169] on li "Lançamento Gecond" at bounding box center [104, 169] width 72 height 8
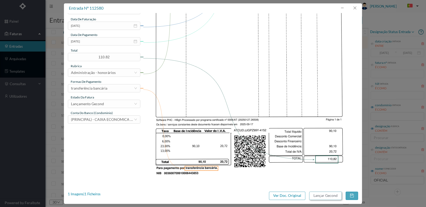
click at [322, 194] on button "Lançar Gecond" at bounding box center [325, 195] width 32 height 8
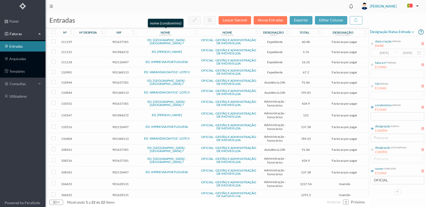
click at [185, 31] on div "nome condomínio" at bounding box center [166, 32] width 56 height 4
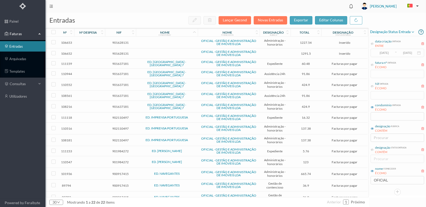
click at [116, 116] on span "902110497" at bounding box center [120, 117] width 28 height 4
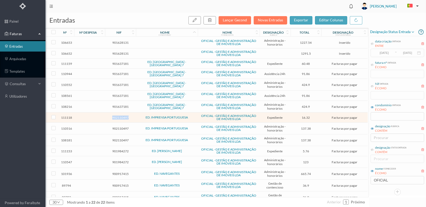
click at [116, 116] on span "902110497" at bounding box center [120, 117] width 28 height 4
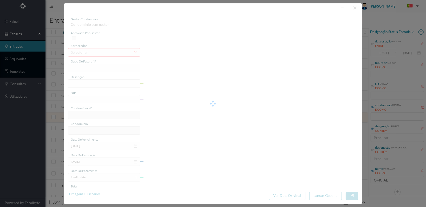
type input "FT 2025A1/4068"
type input "Expediente Geral 3º Trimestre"
type input "902110497"
type input "[DATE]"
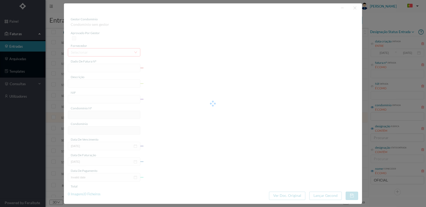
type input "[DATE]"
type input "16.32"
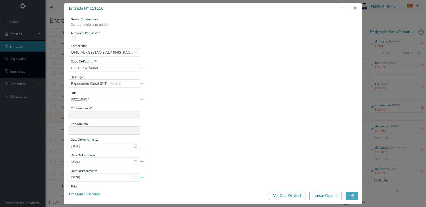
type input "665"
type input "ED. IMPRENSA PORTUGUESA"
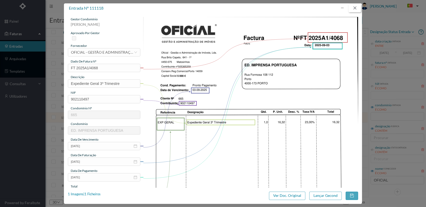
click at [355, 8] on button "button" at bounding box center [355, 8] width 12 height 8
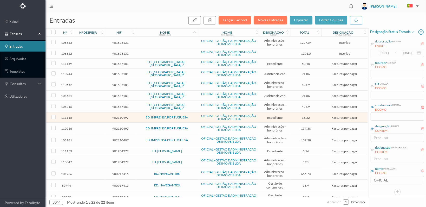
click at [118, 138] on span "902110497" at bounding box center [120, 140] width 28 height 4
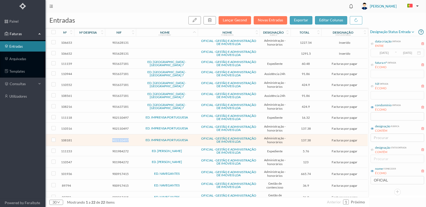
click at [118, 138] on span "902110497" at bounding box center [120, 140] width 28 height 4
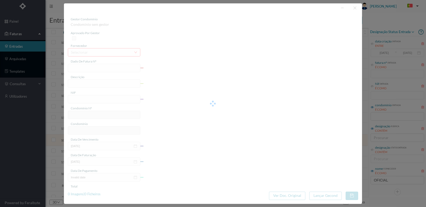
type input "FT 2025A1/3316"
type input "HONORARIOS Agosto de 2025"
type input "902110497"
type input "[DATE]"
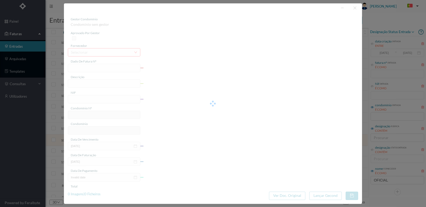
type input "[DATE]"
type input "137.38"
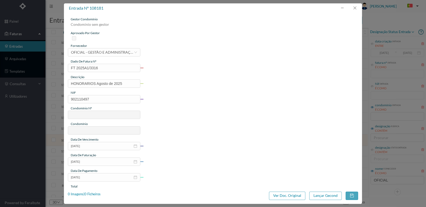
type input "665"
type input "ED. IMPRENSA PORTUGUESA"
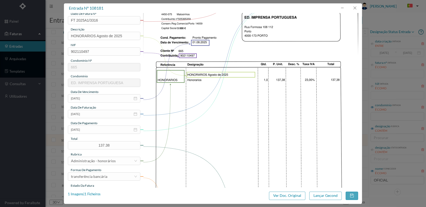
scroll to position [130, 0]
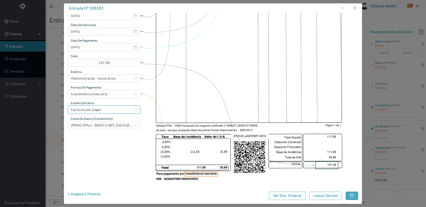
click at [131, 109] on div "Facturas por pagar" at bounding box center [102, 110] width 63 height 8
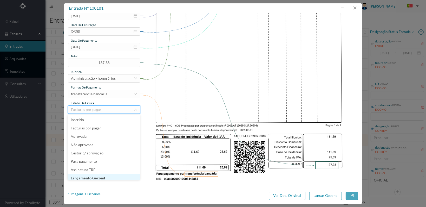
scroll to position [3, 0]
drag, startPoint x: 112, startPoint y: 175, endPoint x: 128, endPoint y: 175, distance: 15.9
click at [112, 175] on li "Lançamento Gecond" at bounding box center [104, 175] width 72 height 8
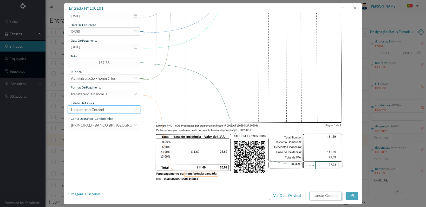
click at [325, 196] on button "Lançar Gecond" at bounding box center [325, 195] width 32 height 8
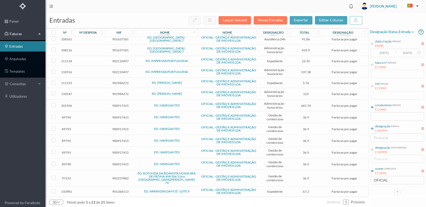
scroll to position [71, 0]
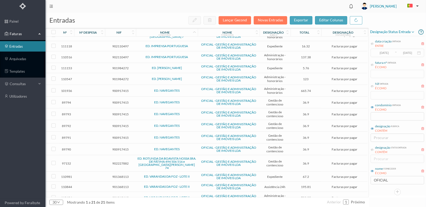
click at [119, 174] on span "901368113" at bounding box center [120, 176] width 28 height 4
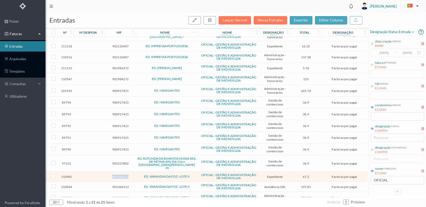
click at [119, 174] on span "901368113" at bounding box center [120, 176] width 28 height 4
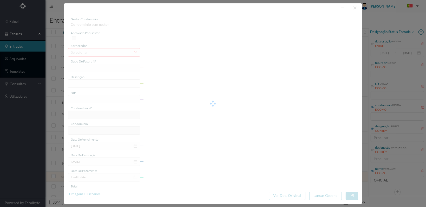
type input "FT 2025A1/3939"
type input "Expediente Geral 3º Trimestre"
type input "901368113"
type input "[DATE]"
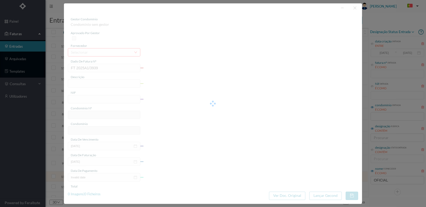
type input "[DATE]"
type input "67.20"
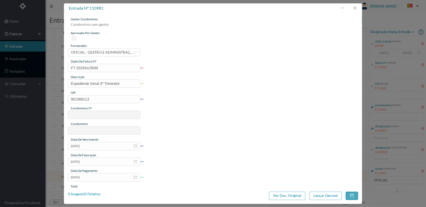
type input "27"
type input "ED. VARANDAS DA FOZ - LOTE II"
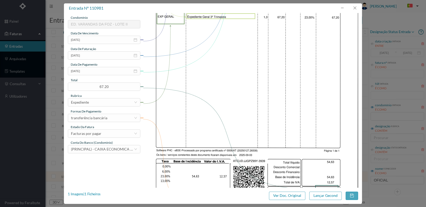
scroll to position [136, 0]
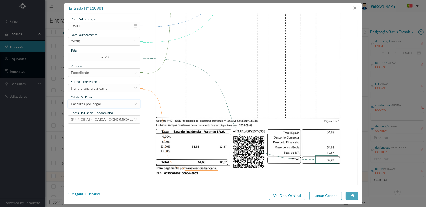
drag, startPoint x: 126, startPoint y: 106, endPoint x: 128, endPoint y: 107, distance: 2.7
click at [126, 106] on div "Facturas por pagar" at bounding box center [102, 104] width 63 height 8
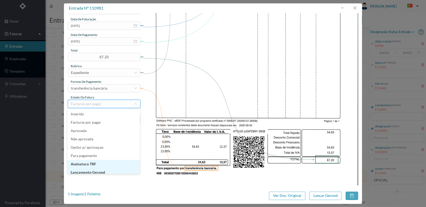
scroll to position [3, 0]
click at [114, 170] on li "Lançamento Gecond" at bounding box center [104, 169] width 72 height 8
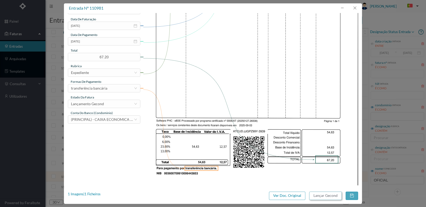
click at [321, 196] on button "Lançar Gecond" at bounding box center [325, 195] width 32 height 8
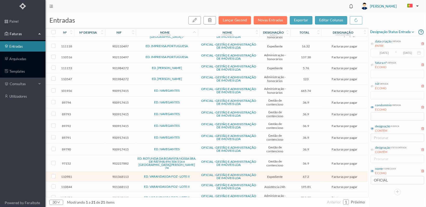
scroll to position [61, 0]
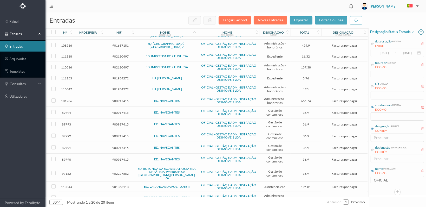
click at [120, 196] on span "901368113" at bounding box center [120, 198] width 28 height 4
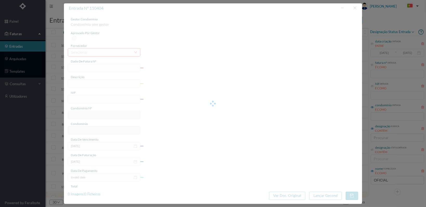
type input "FT 2025A1/3617"
type input "HONORARIOS Setembro de 2025"
type input "901368113"
type input "[DATE]"
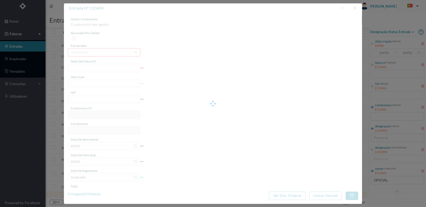
type input "[DATE]"
type input "789.25"
type input "27"
type input "ED. VARANDAS DA FOZ - LOTE II"
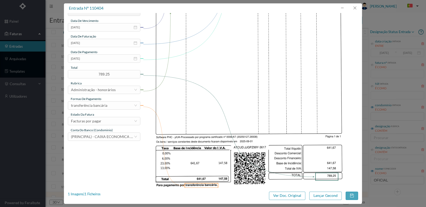
scroll to position [136, 0]
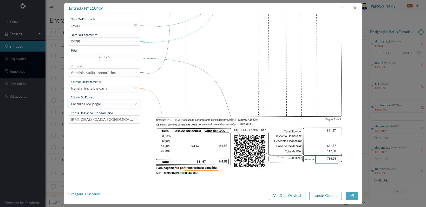
click at [129, 103] on div "Facturas por pagar" at bounding box center [102, 104] width 63 height 8
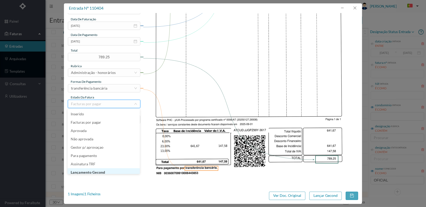
scroll to position [3, 0]
click at [115, 170] on li "Lançamento Gecond" at bounding box center [104, 169] width 72 height 8
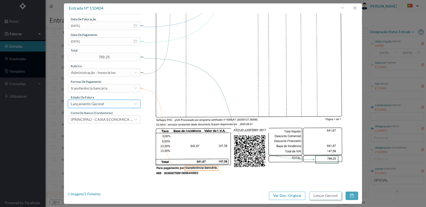
click at [323, 194] on button "Lançar Gecond" at bounding box center [325, 195] width 32 height 8
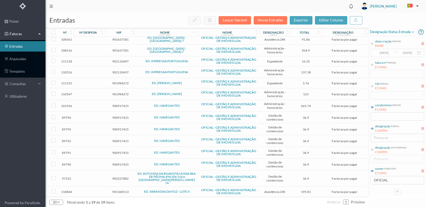
scroll to position [50, 0]
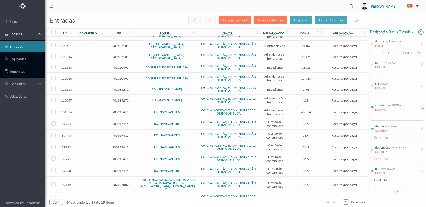
click at [116, 196] on span "901368113" at bounding box center [120, 198] width 28 height 4
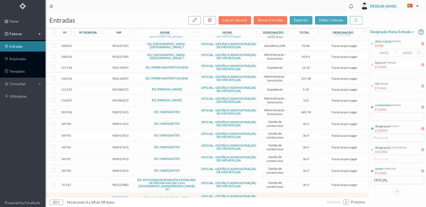
click at [116, 196] on span "901368113" at bounding box center [120, 198] width 28 height 4
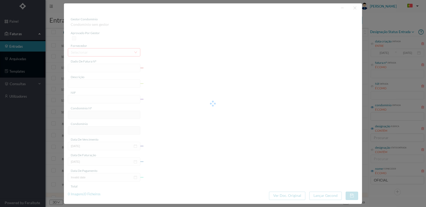
type input "FT 2025A1/3809"
type input "MANUTENÇÃO Setembro de 2025"
type input "901368113"
type input "[DATE]"
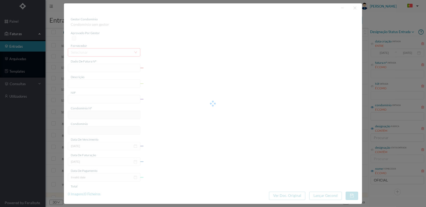
type input "[DATE]"
type input "195.81"
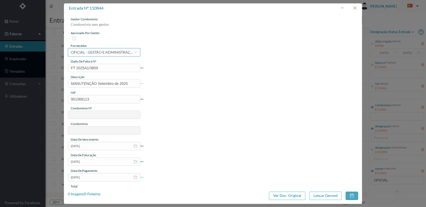
type input "27"
type input "ED. VARANDAS DA FOZ - LOTE II"
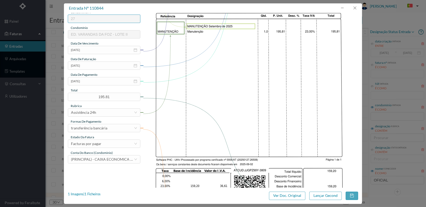
scroll to position [130, 0]
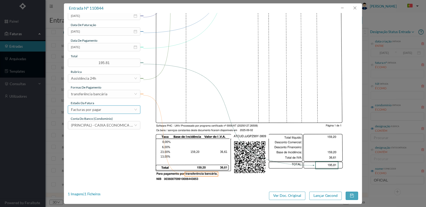
click at [135, 111] on div "Facturas por pagar" at bounding box center [104, 109] width 73 height 8
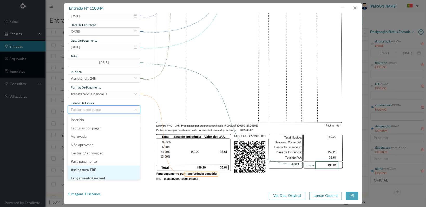
scroll to position [3, 0]
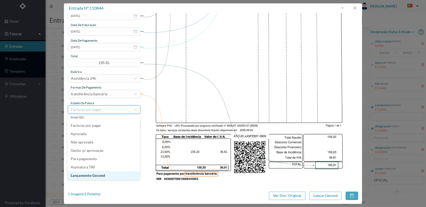
click at [111, 175] on li "Lançamento Gecond" at bounding box center [104, 175] width 72 height 8
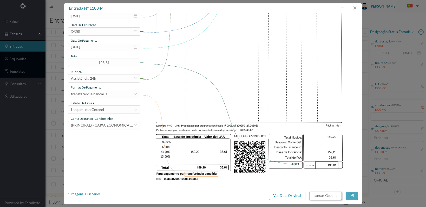
click at [324, 196] on button "Lançar Gecond" at bounding box center [325, 195] width 32 height 8
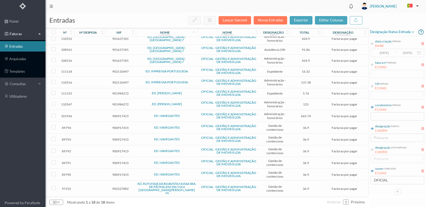
scroll to position [40, 0]
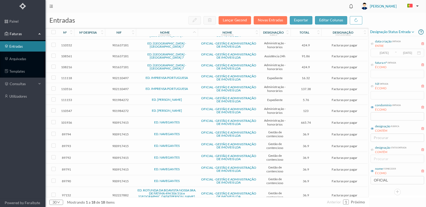
click at [120, 193] on span "902227882" at bounding box center [120, 195] width 28 height 4
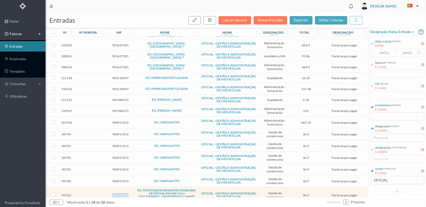
click at [120, 193] on span "902227882" at bounding box center [120, 195] width 28 height 4
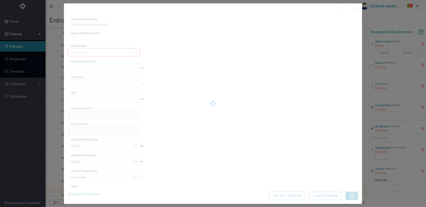
type input "FT 2025A1/1319"
type input "ESTUDO SOBRE A DÍVIDA DA FRACÇÃO D"
type input "902227882"
type input "[DATE]"
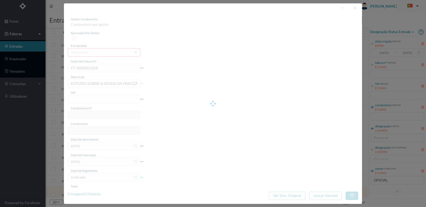
type input "[DATE]"
type input "36.90"
type input "762"
type input "ED. ROTUNDA DA BOAVISTA NOSSA SRA. DE FÁTIMA 494 506 516 e [GEOGRAPHIC_DATA][PE…"
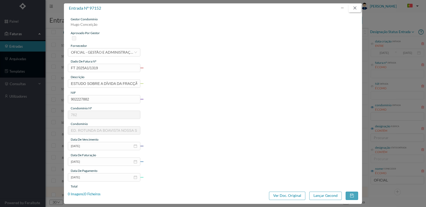
click at [356, 8] on button "button" at bounding box center [355, 8] width 12 height 8
